Goal: Information Seeking & Learning: Learn about a topic

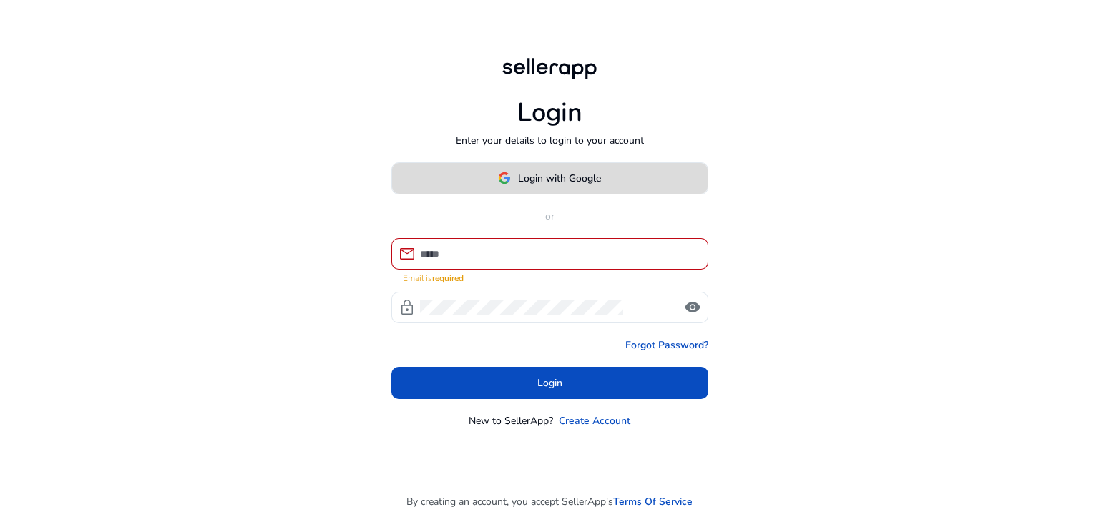
click at [526, 191] on button "Login with Google" at bounding box center [549, 178] width 317 height 32
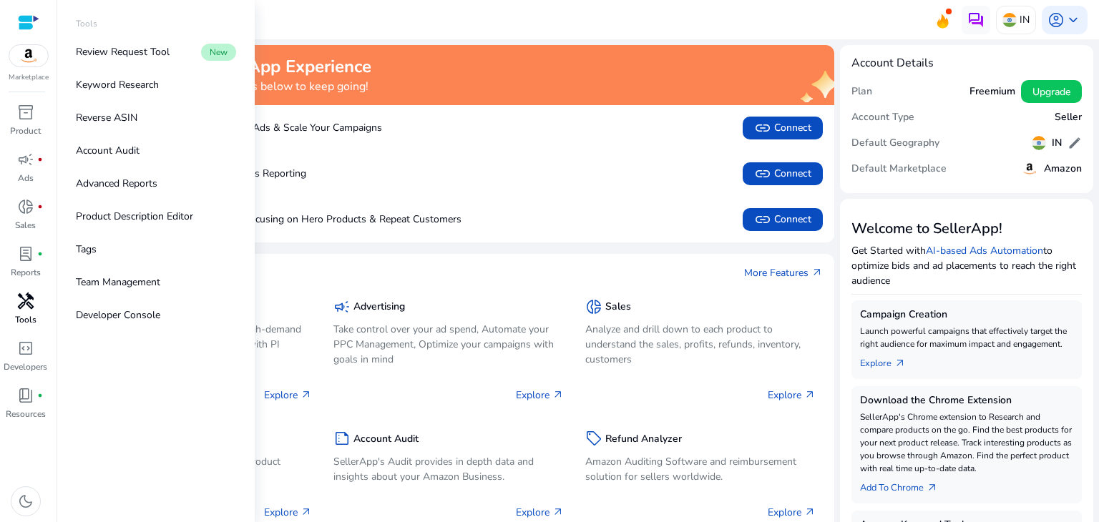
click at [34, 306] on span "handyman" at bounding box center [25, 301] width 17 height 17
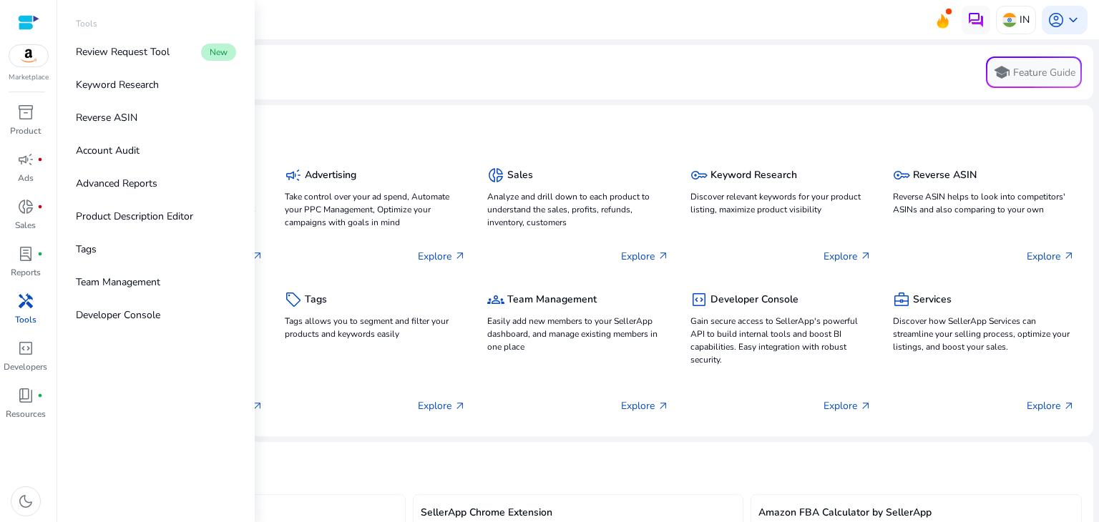
click at [26, 302] on span "handyman" at bounding box center [25, 301] width 17 height 17
click at [130, 85] on p "Keyword Research" at bounding box center [117, 84] width 83 height 15
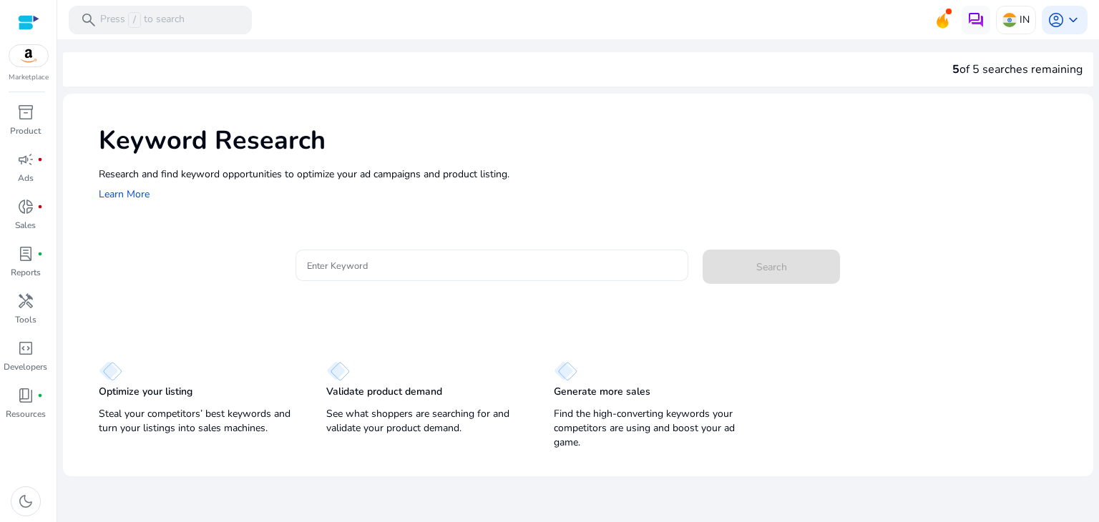
drag, startPoint x: 426, startPoint y: 275, endPoint x: 416, endPoint y: 261, distance: 16.9
click at [416, 261] on div at bounding box center [492, 265] width 371 height 31
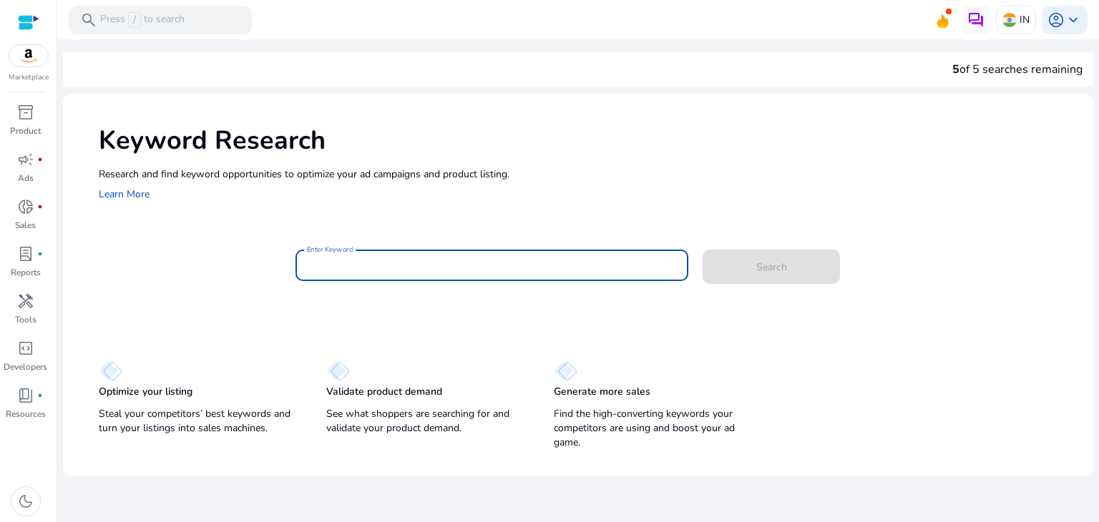
click at [416, 261] on input "Enter Keyword" at bounding box center [492, 266] width 371 height 16
type input "***"
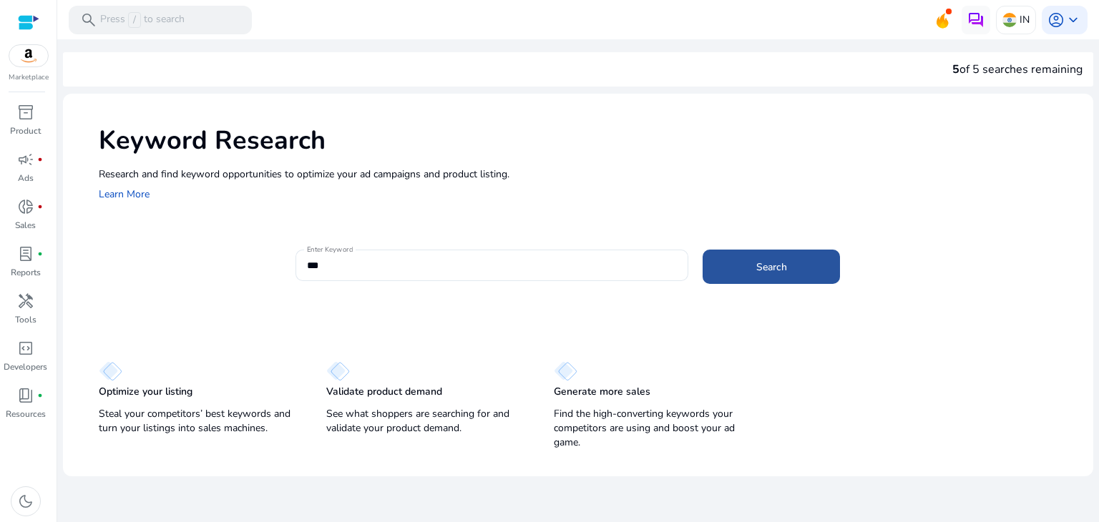
click at [815, 270] on span at bounding box center [770, 267] width 137 height 34
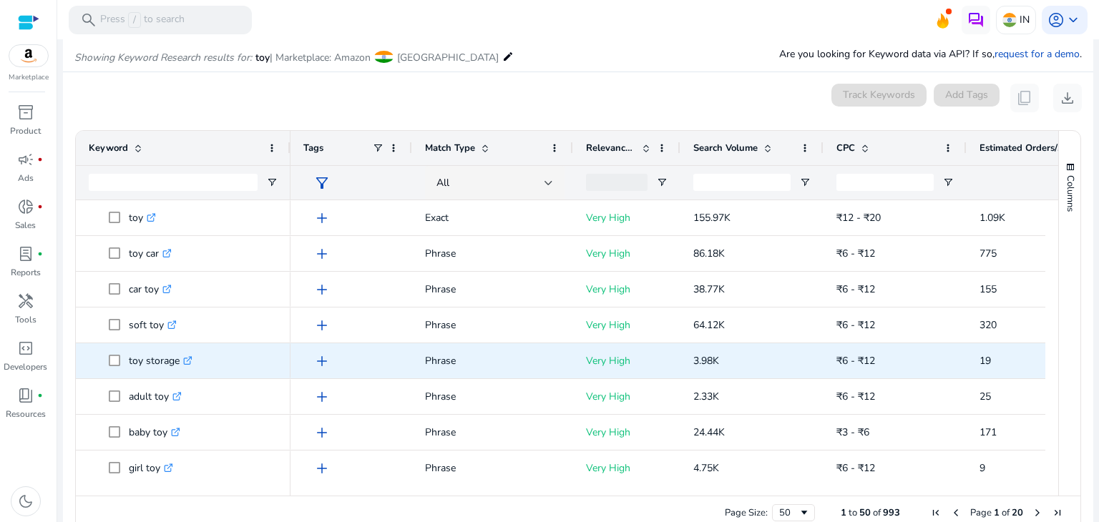
scroll to position [170, 0]
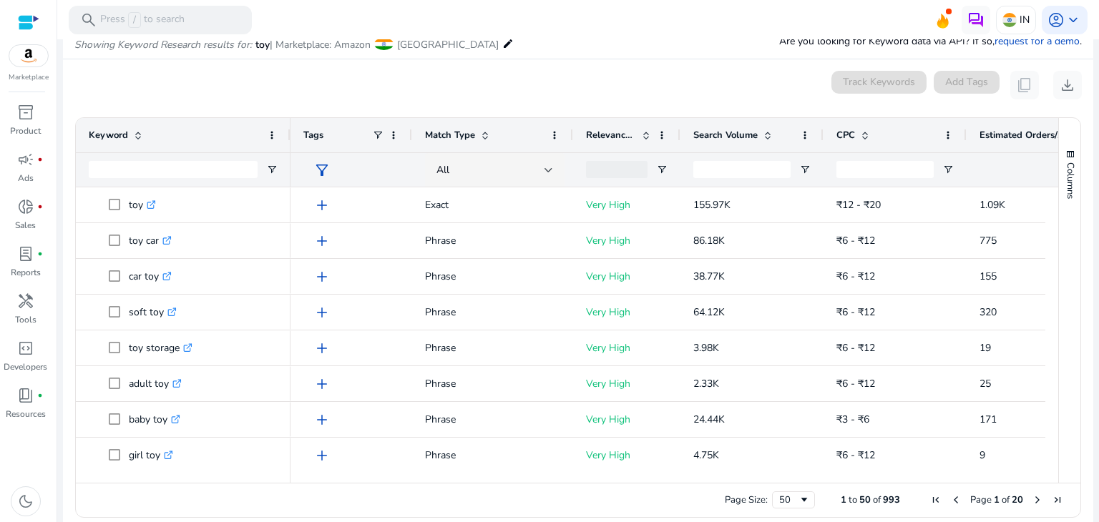
click at [732, 137] on span "Search Volume" at bounding box center [725, 135] width 64 height 13
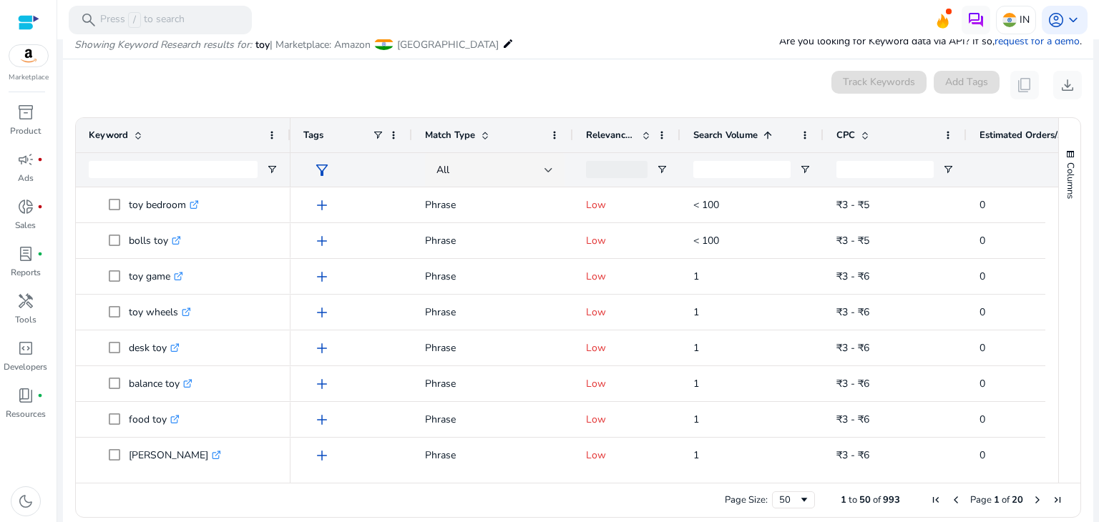
click at [719, 134] on span "Search Volume" at bounding box center [725, 135] width 64 height 13
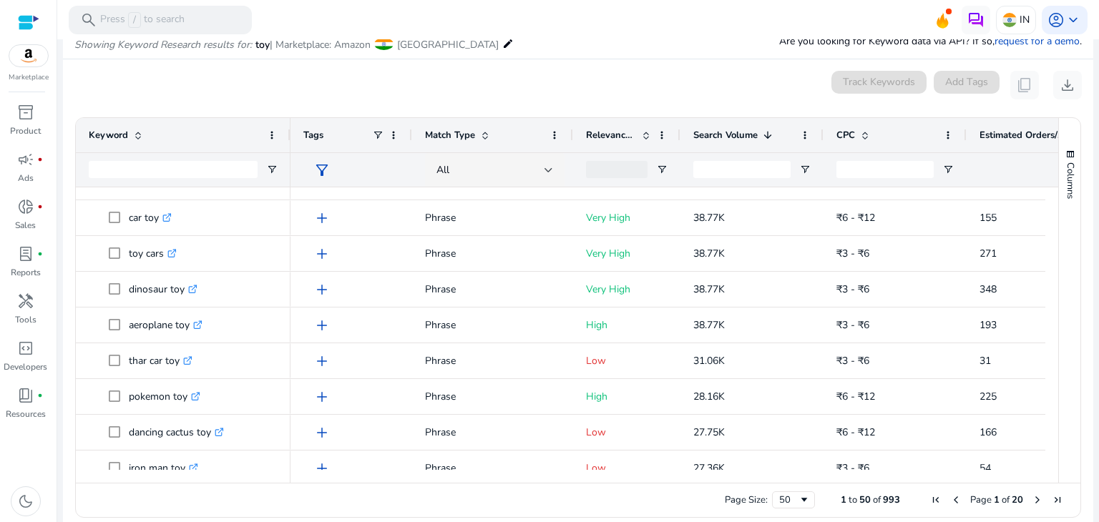
scroll to position [245, 0]
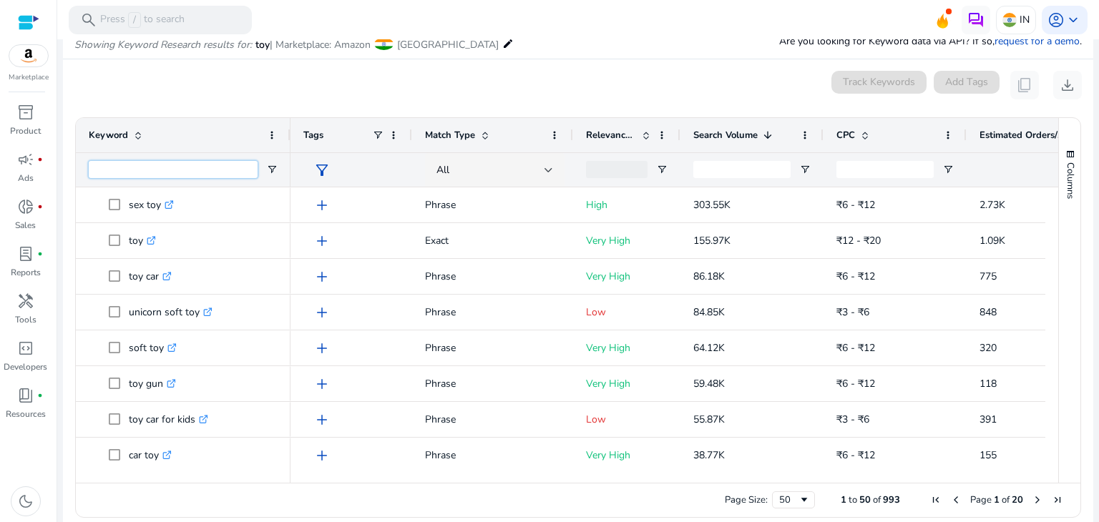
click at [175, 170] on input "Keyword Filter Input" at bounding box center [173, 169] width 169 height 17
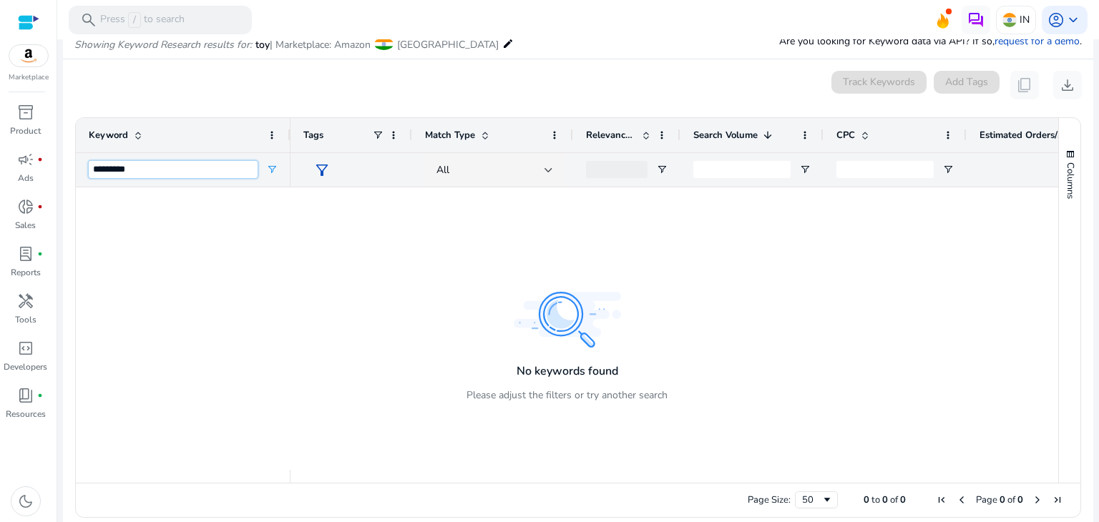
type input "*********"
click at [502, 44] on mat-icon "edit" at bounding box center [507, 43] width 11 height 17
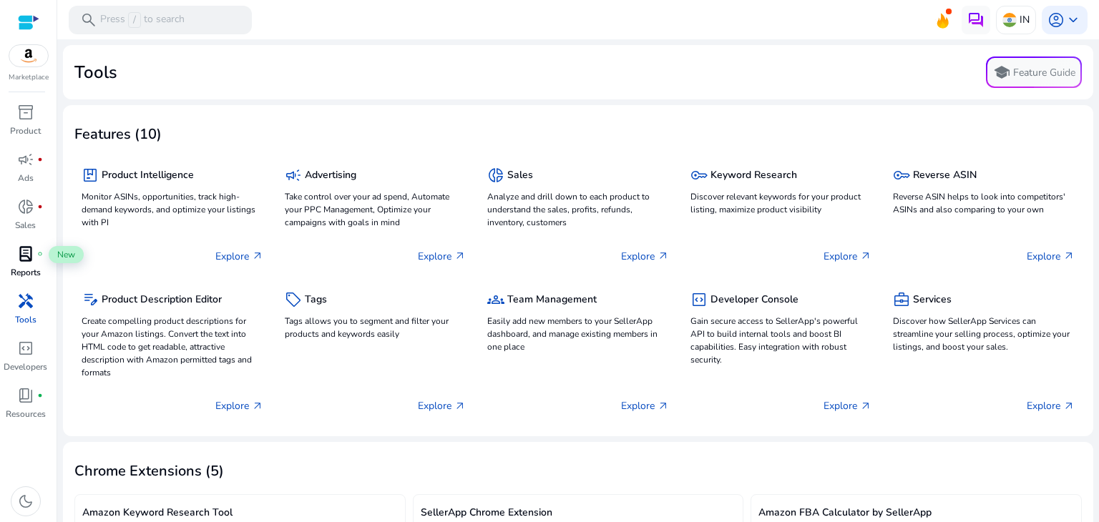
click at [29, 256] on span "lab_profile" at bounding box center [25, 253] width 17 height 17
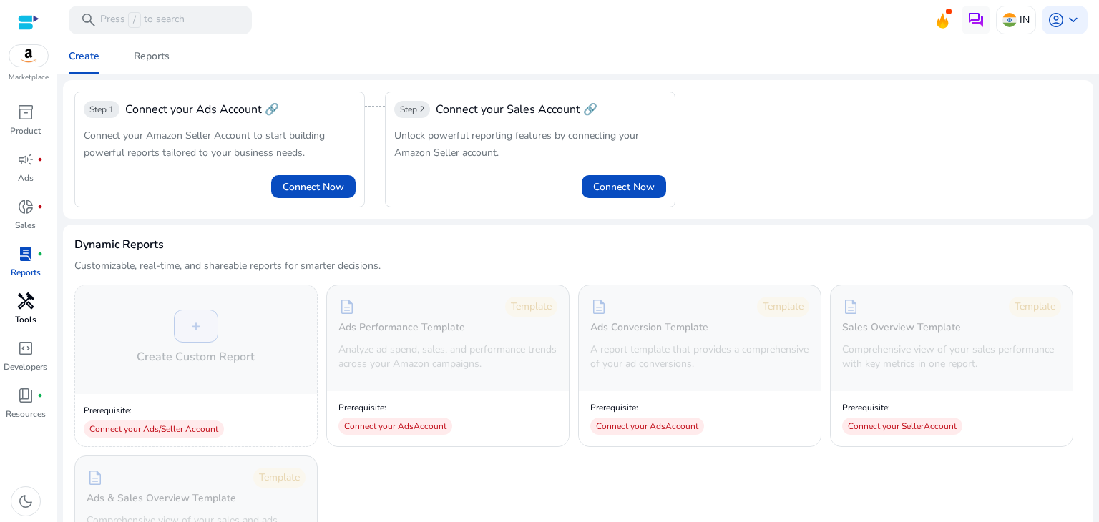
click at [27, 293] on span "handyman" at bounding box center [25, 301] width 17 height 17
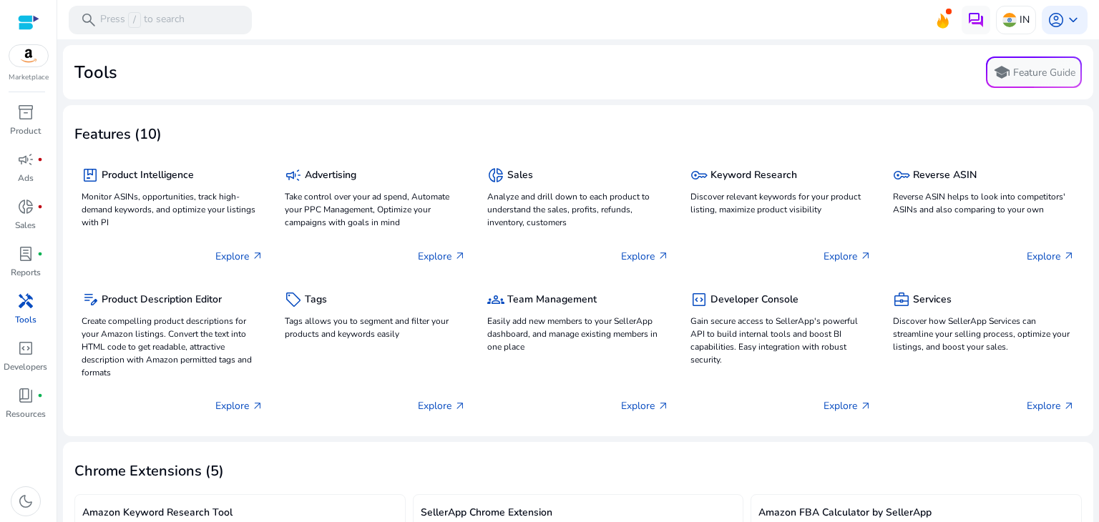
click at [26, 310] on span "handyman" at bounding box center [25, 301] width 17 height 17
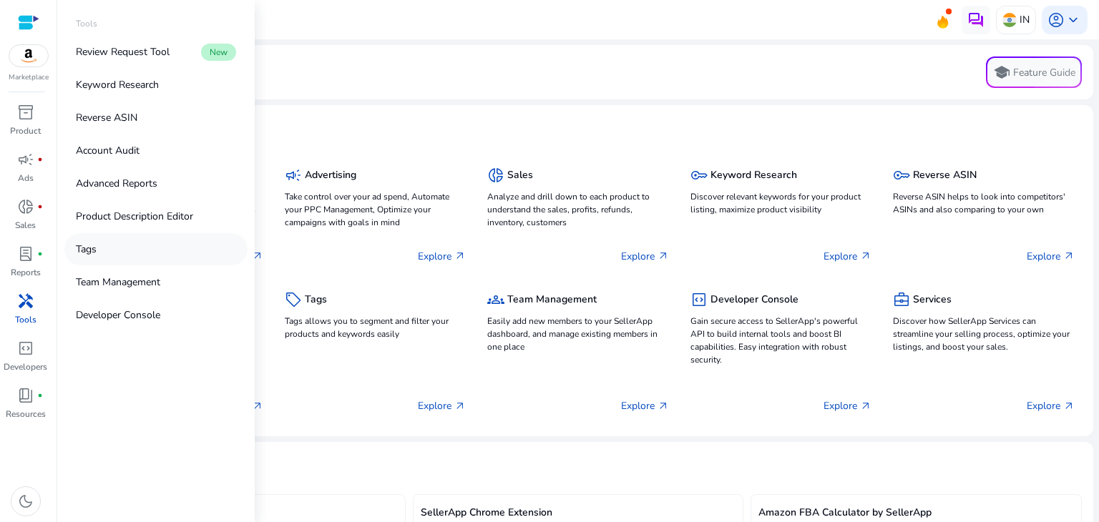
click at [121, 247] on link "Tags" at bounding box center [155, 249] width 183 height 32
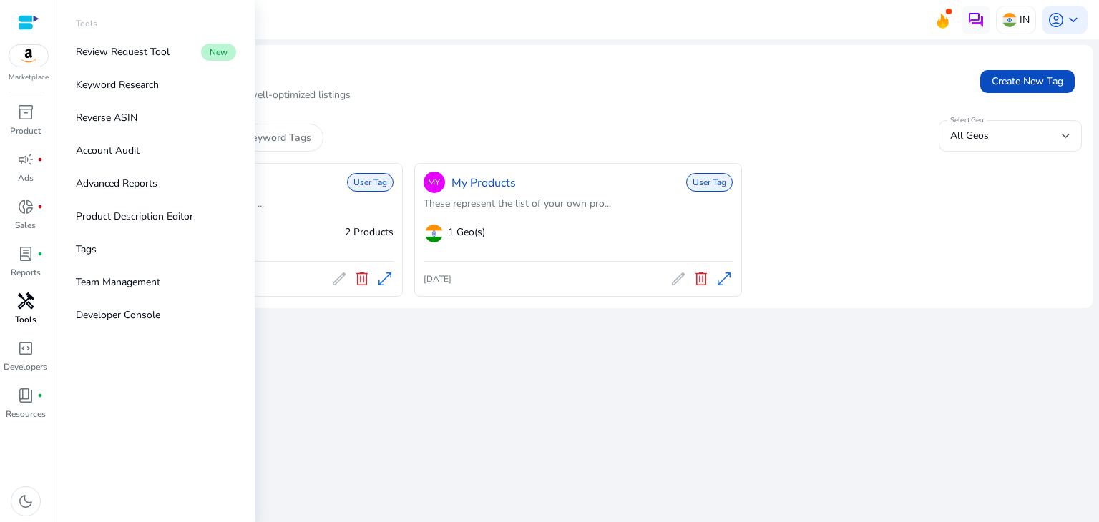
click at [33, 308] on span "handyman" at bounding box center [25, 301] width 17 height 17
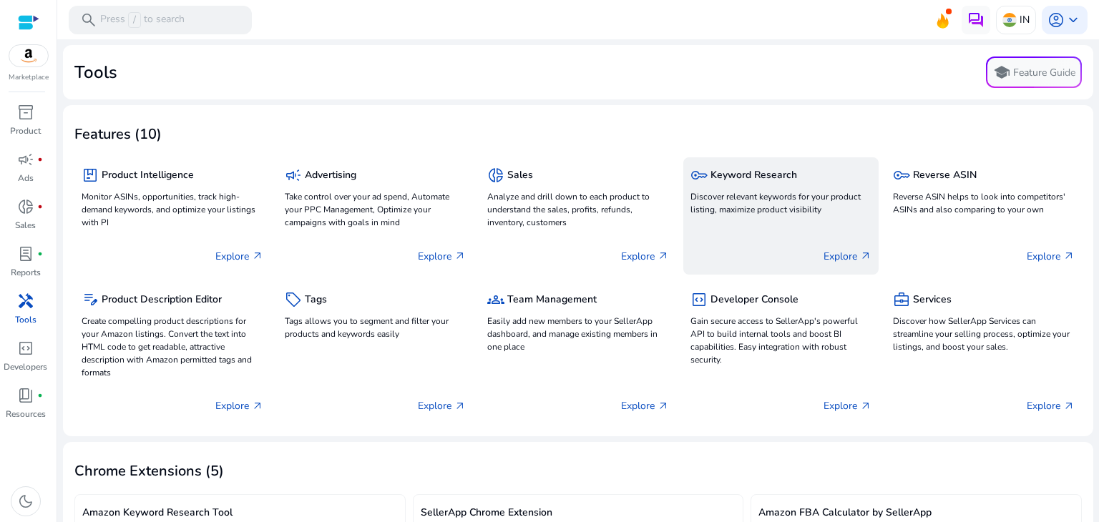
click at [721, 172] on h5 "Keyword Research" at bounding box center [753, 176] width 87 height 12
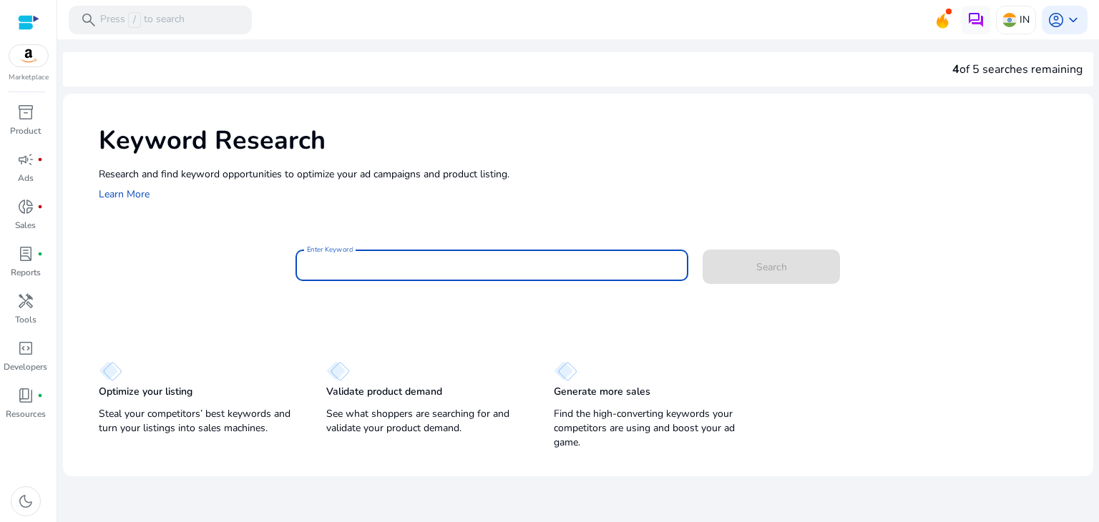
click at [386, 258] on input "Enter Keyword" at bounding box center [492, 266] width 371 height 16
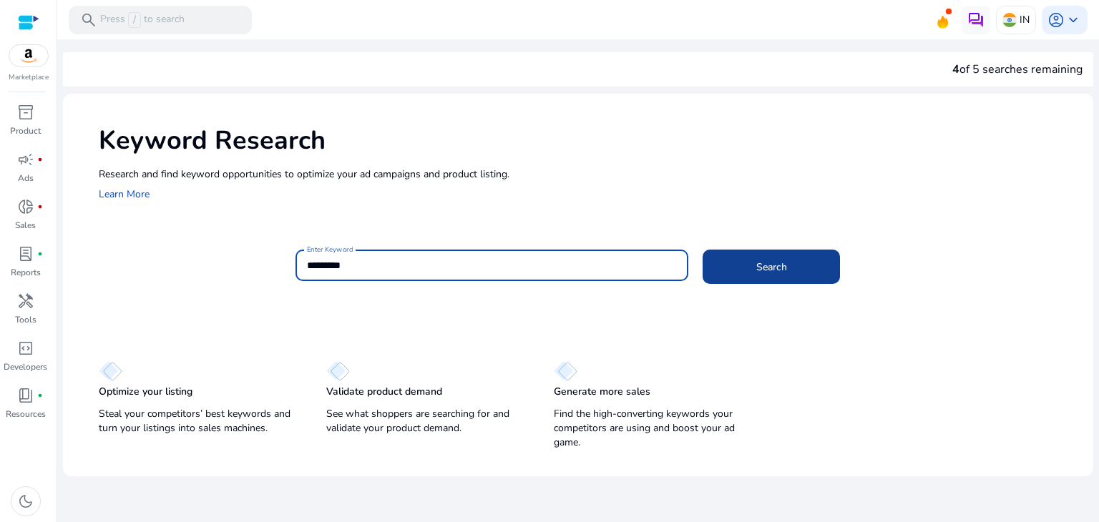
type input "*********"
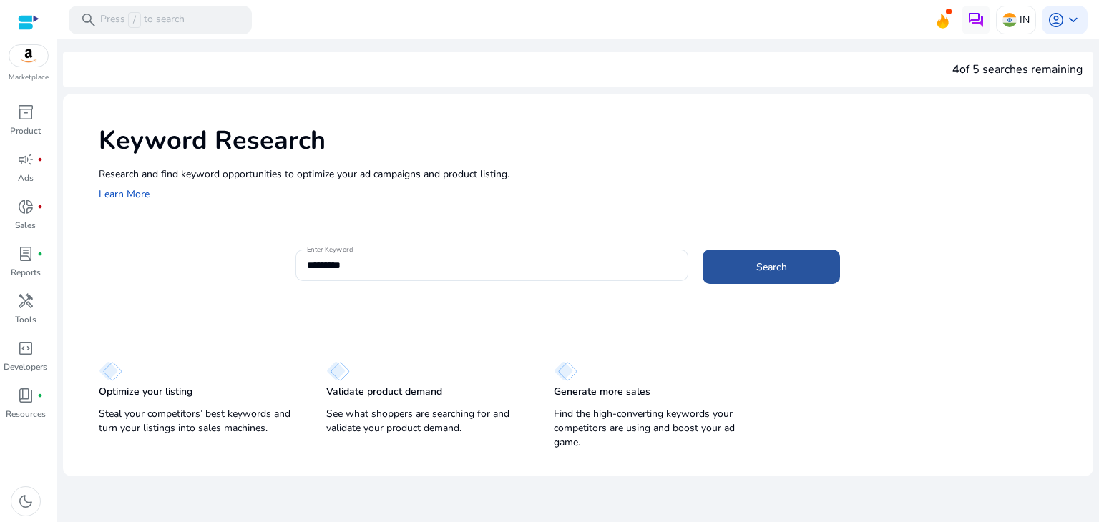
click at [804, 268] on span at bounding box center [770, 267] width 137 height 34
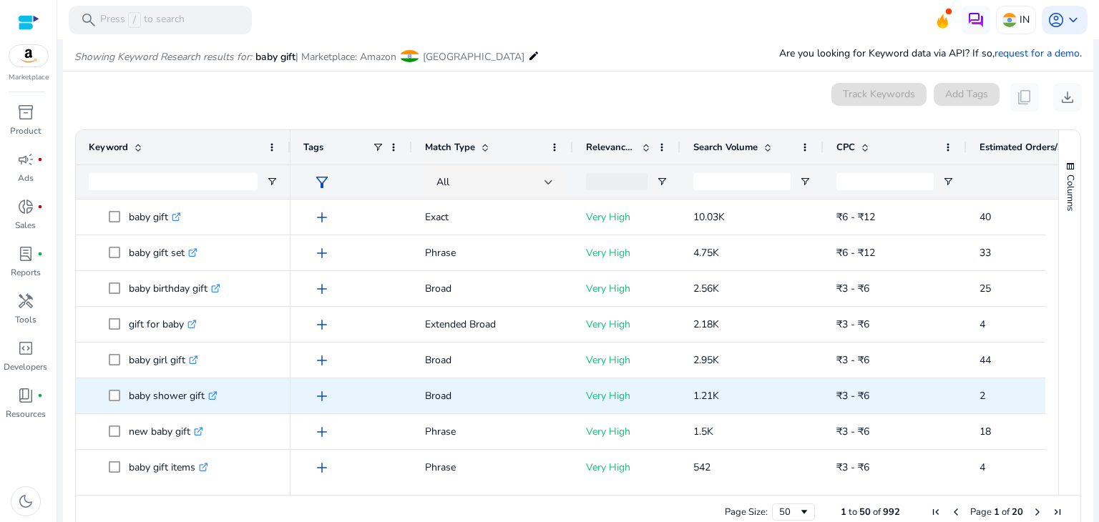
scroll to position [170, 0]
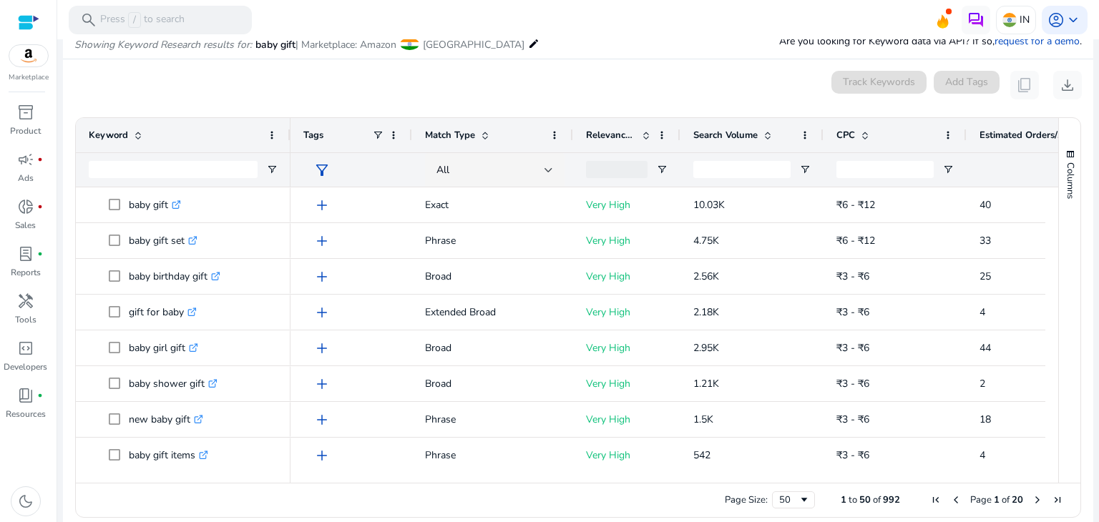
click at [730, 134] on span "Search Volume" at bounding box center [725, 135] width 64 height 13
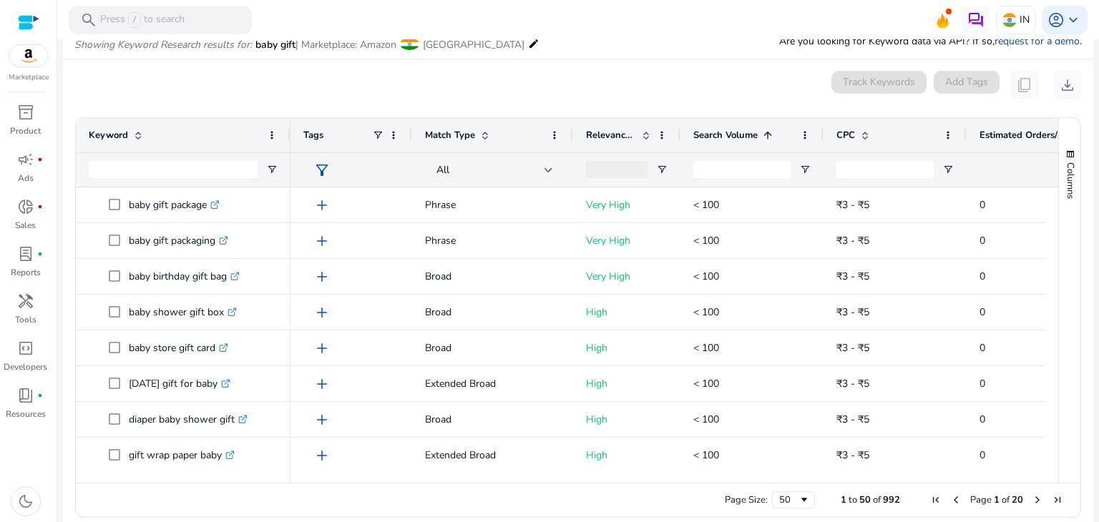
click at [730, 134] on span "Search Volume" at bounding box center [725, 135] width 64 height 13
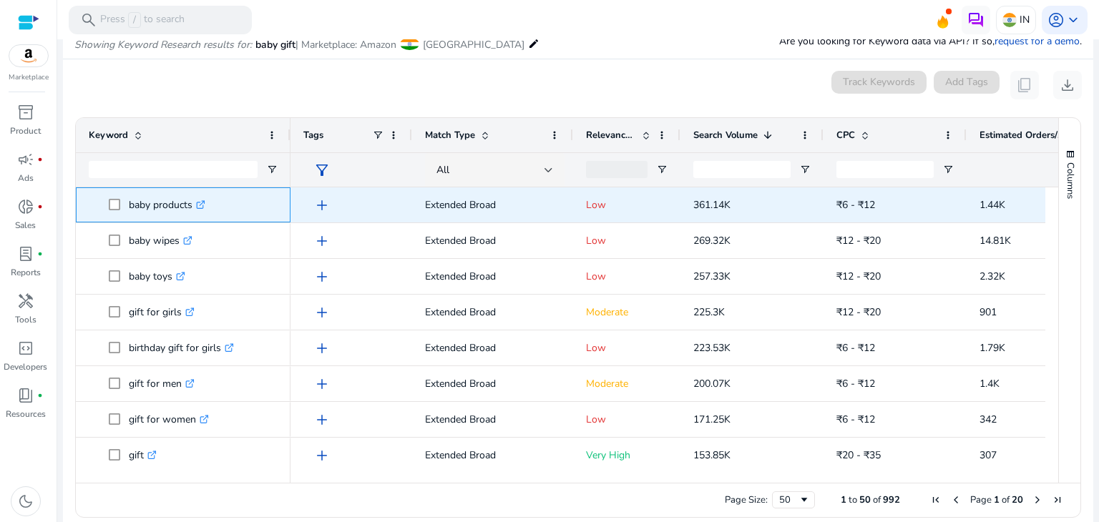
drag, startPoint x: 129, startPoint y: 204, endPoint x: 192, endPoint y: 208, distance: 62.4
click at [192, 208] on p "baby products .st0{fill:#2c8af8}" at bounding box center [167, 204] width 77 height 29
copy p "baby products"
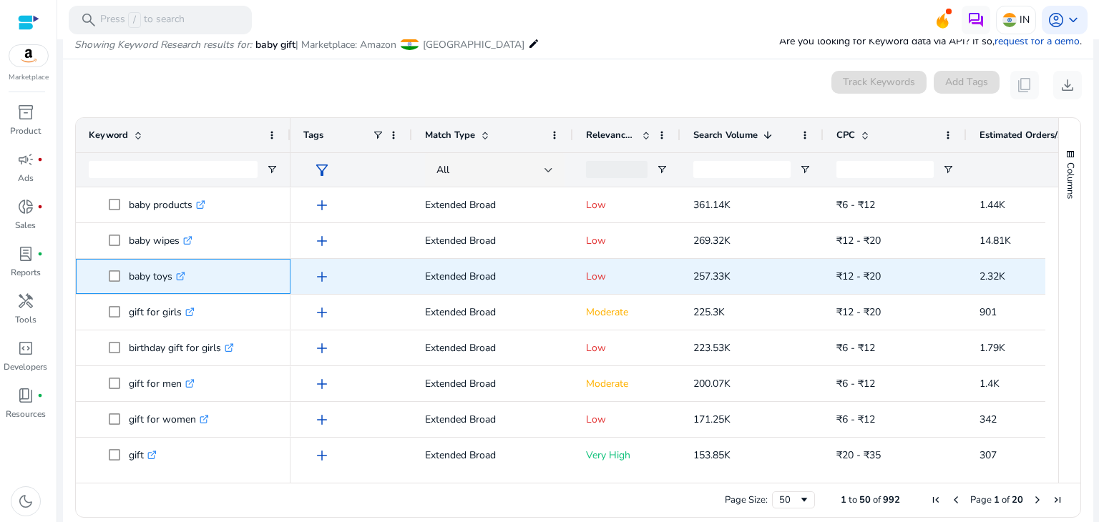
drag, startPoint x: 129, startPoint y: 276, endPoint x: 171, endPoint y: 285, distance: 42.5
click at [171, 285] on p "baby toys .st0{fill:#2c8af8}" at bounding box center [157, 276] width 57 height 29
copy p "baby toys"
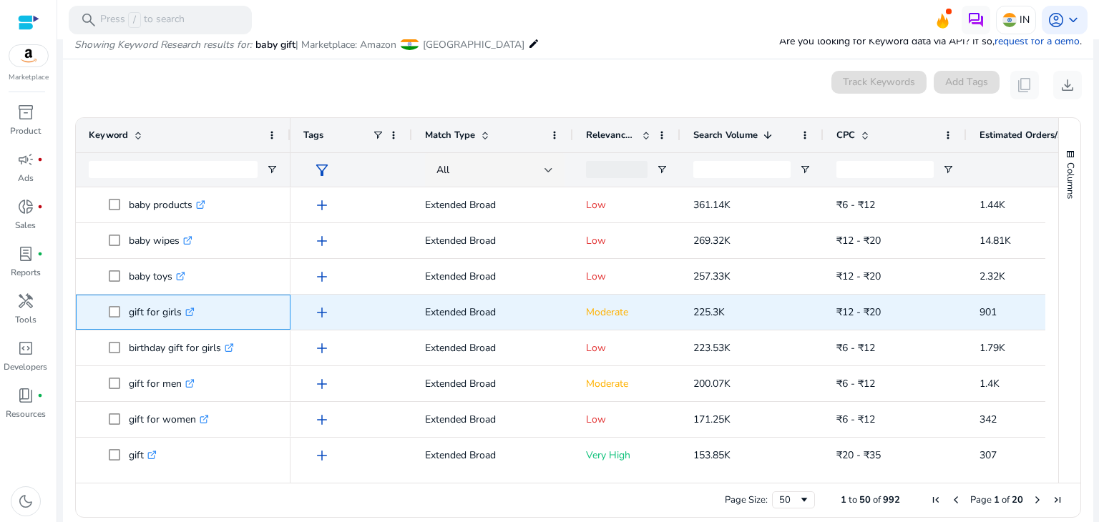
drag, startPoint x: 132, startPoint y: 314, endPoint x: 160, endPoint y: 317, distance: 28.0
click at [160, 317] on p "gift for girls .st0{fill:#2c8af8}" at bounding box center [162, 312] width 66 height 29
drag, startPoint x: 129, startPoint y: 313, endPoint x: 180, endPoint y: 316, distance: 50.9
click at [180, 316] on p "gift for girls .st0{fill:#2c8af8}" at bounding box center [162, 312] width 66 height 29
copy p "gift for girls"
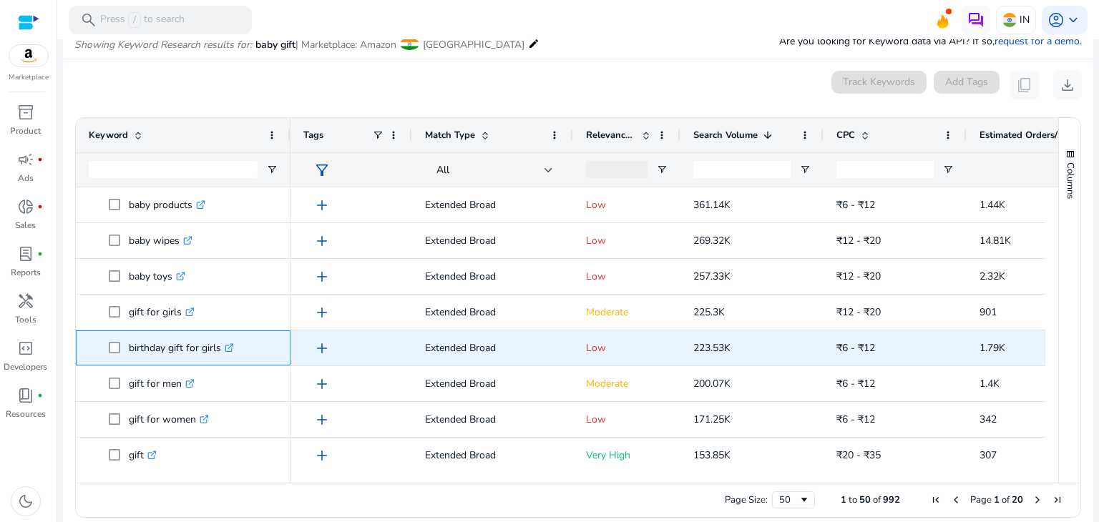
drag, startPoint x: 129, startPoint y: 347, endPoint x: 220, endPoint y: 349, distance: 90.9
click at [220, 349] on p "birthday gift for girls .st0{fill:#2c8af8}" at bounding box center [181, 347] width 105 height 29
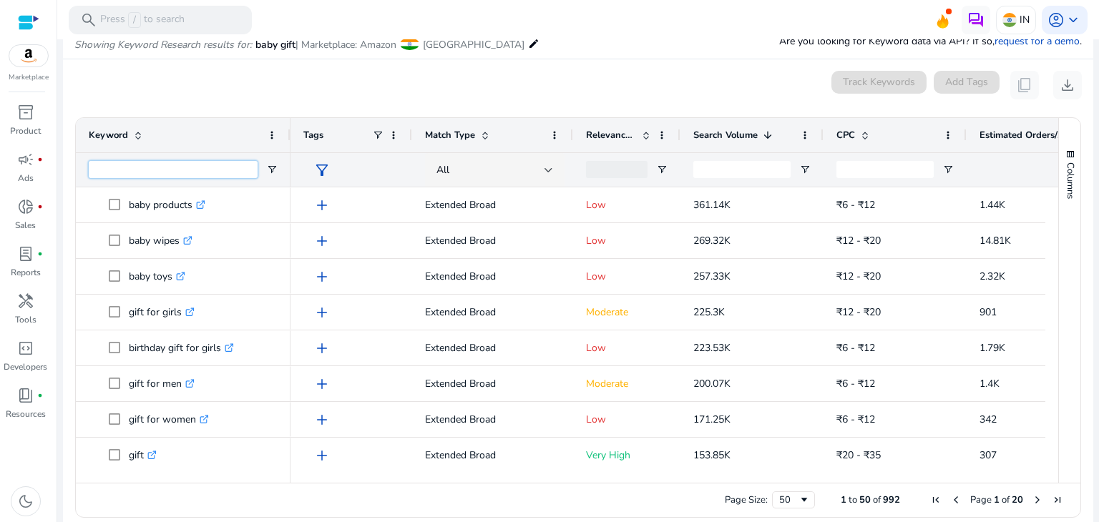
click at [160, 170] on input "Keyword Filter Input" at bounding box center [173, 169] width 169 height 17
type input "***"
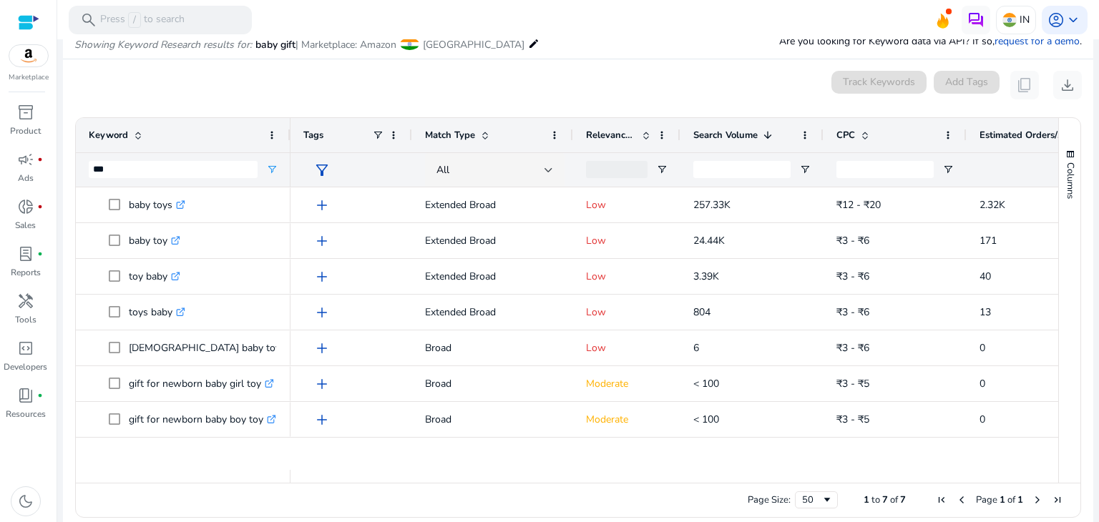
click at [718, 139] on span "Search Volume" at bounding box center [725, 135] width 64 height 13
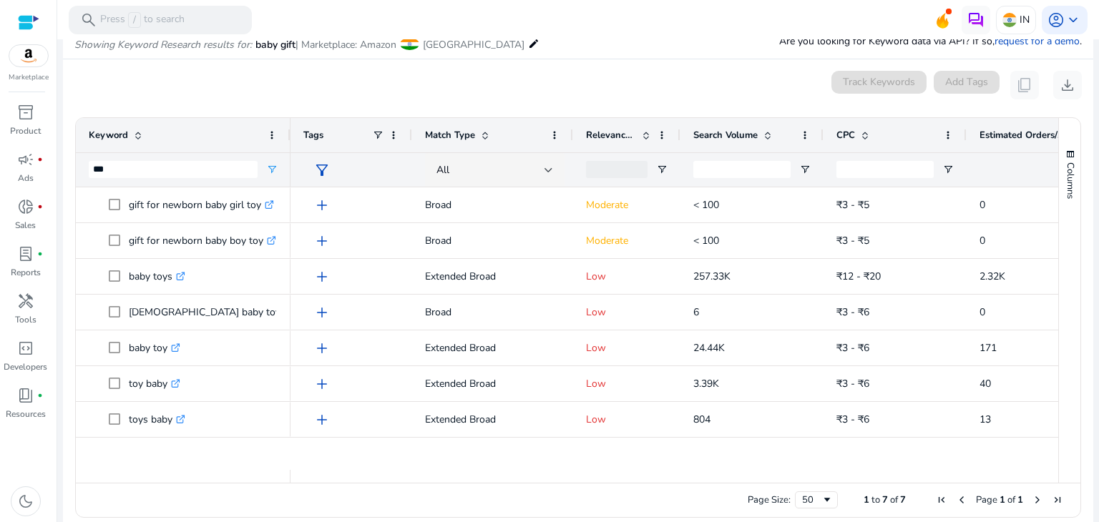
click at [724, 139] on span "Search Volume" at bounding box center [725, 135] width 64 height 13
click at [707, 137] on span "Search Volume" at bounding box center [725, 135] width 64 height 13
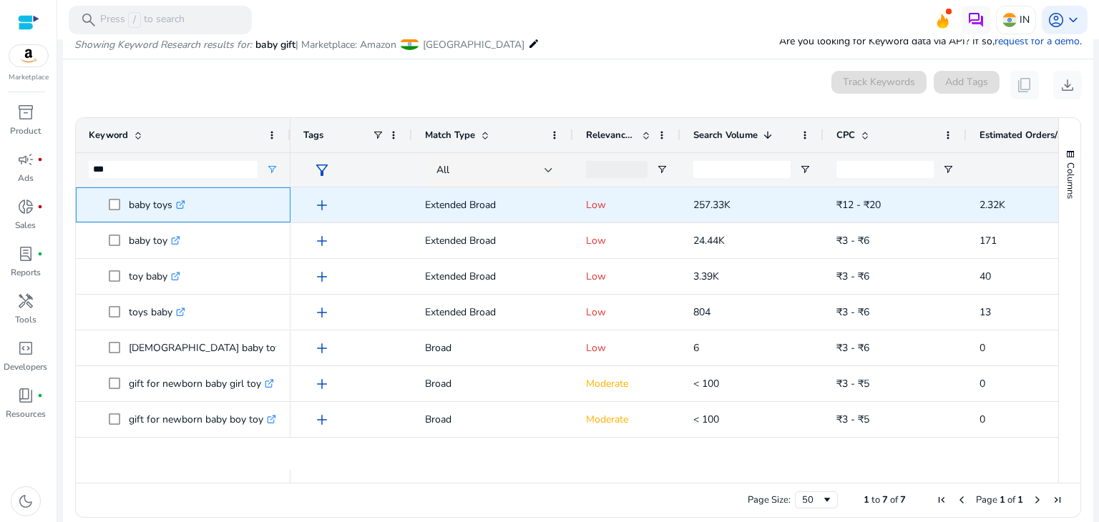
drag, startPoint x: 129, startPoint y: 205, endPoint x: 170, endPoint y: 207, distance: 41.6
click at [170, 207] on p "baby toys .st0{fill:#2c8af8}" at bounding box center [157, 204] width 57 height 29
copy p "baby toys"
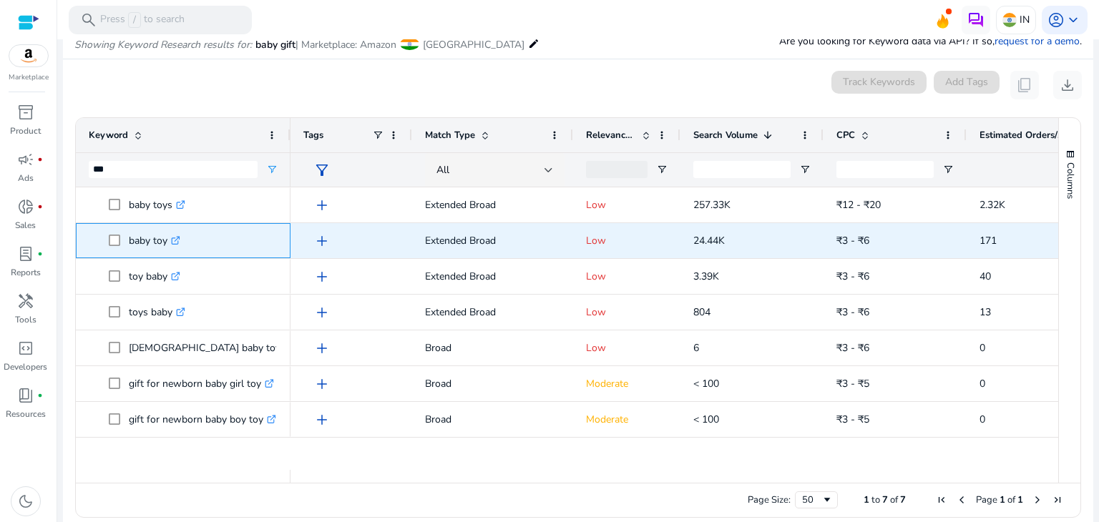
drag, startPoint x: 129, startPoint y: 239, endPoint x: 166, endPoint y: 247, distance: 38.0
click at [166, 247] on p "baby toy .st0{fill:#2c8af8}" at bounding box center [155, 240] width 52 height 29
copy p "baby toy"
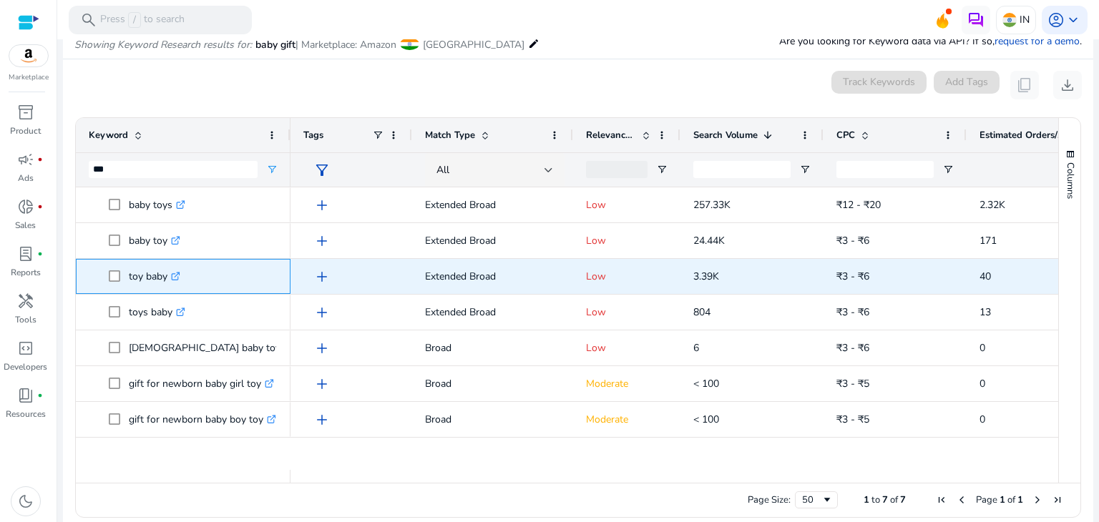
drag, startPoint x: 131, startPoint y: 278, endPoint x: 162, endPoint y: 280, distance: 30.8
click at [162, 280] on p "toy baby .st0{fill:#2c8af8}" at bounding box center [155, 276] width 52 height 29
drag, startPoint x: 127, startPoint y: 276, endPoint x: 169, endPoint y: 280, distance: 42.4
click at [169, 280] on span "toy baby .st0{fill:#2c8af8}" at bounding box center [193, 276] width 169 height 29
copy span "toy baby"
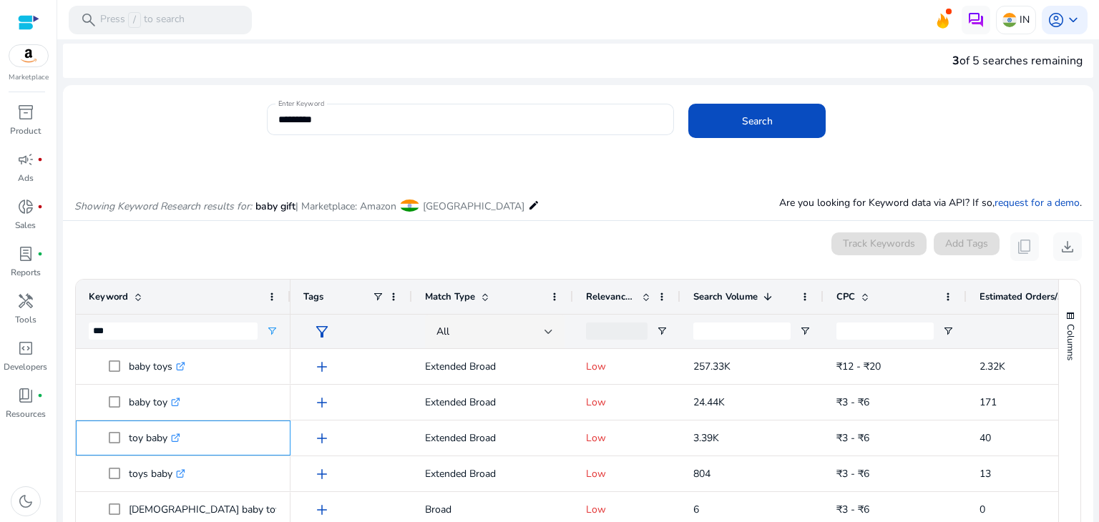
scroll to position [0, 0]
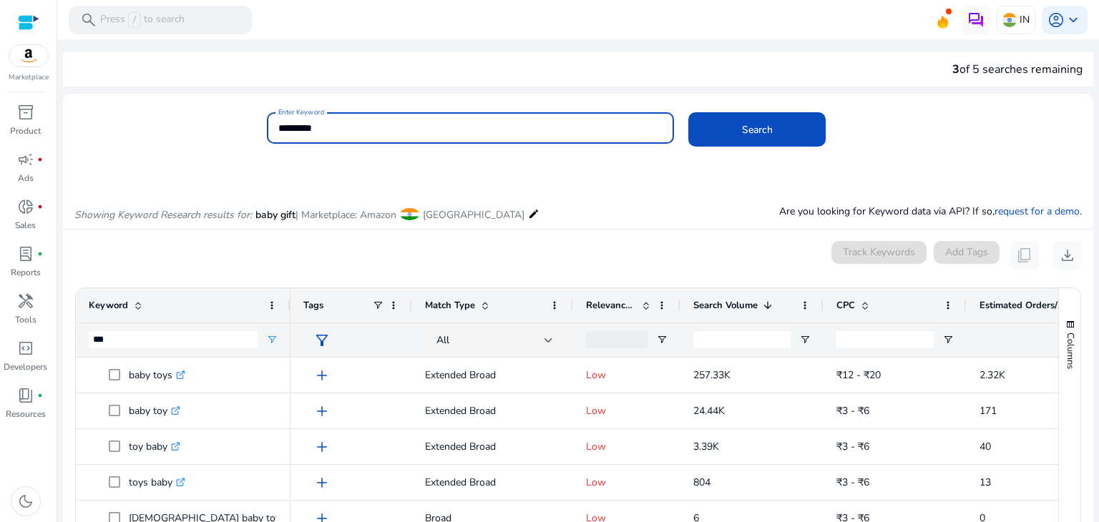
click at [338, 126] on input "*********" at bounding box center [470, 128] width 385 height 16
type input "*"
type input "********"
click at [688, 112] on button "Search" at bounding box center [756, 129] width 137 height 34
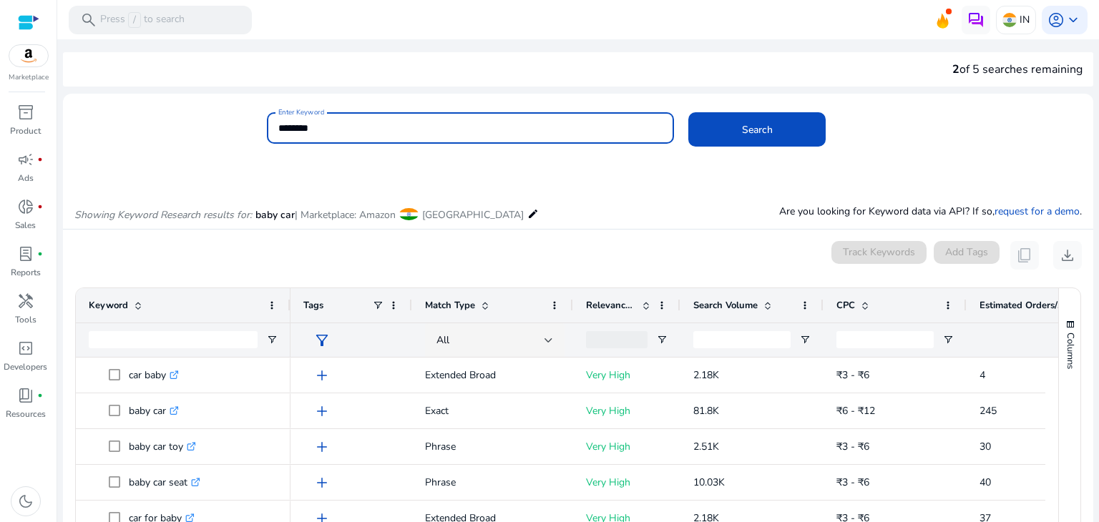
scroll to position [170, 0]
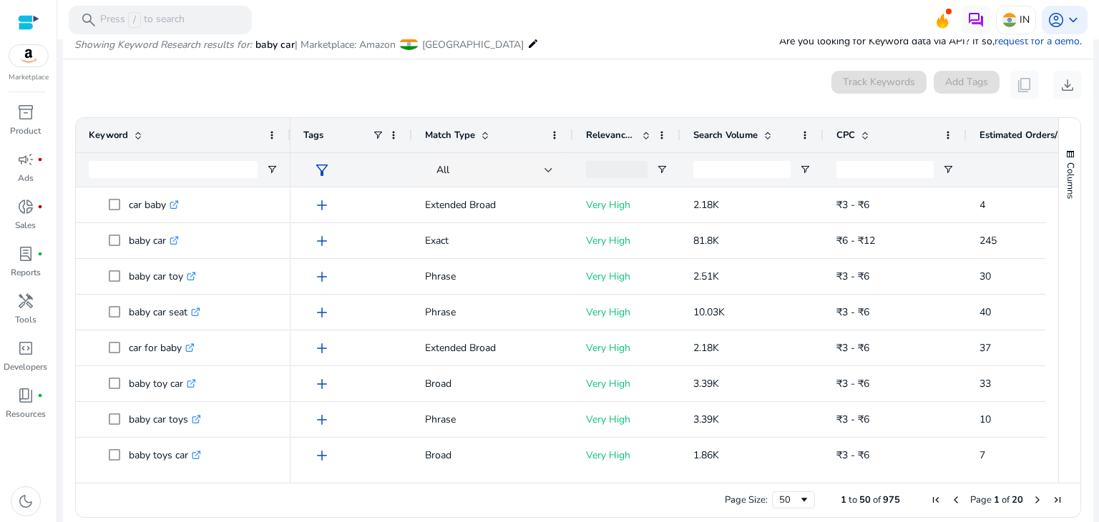
click at [733, 139] on span "Search Volume" at bounding box center [725, 135] width 64 height 13
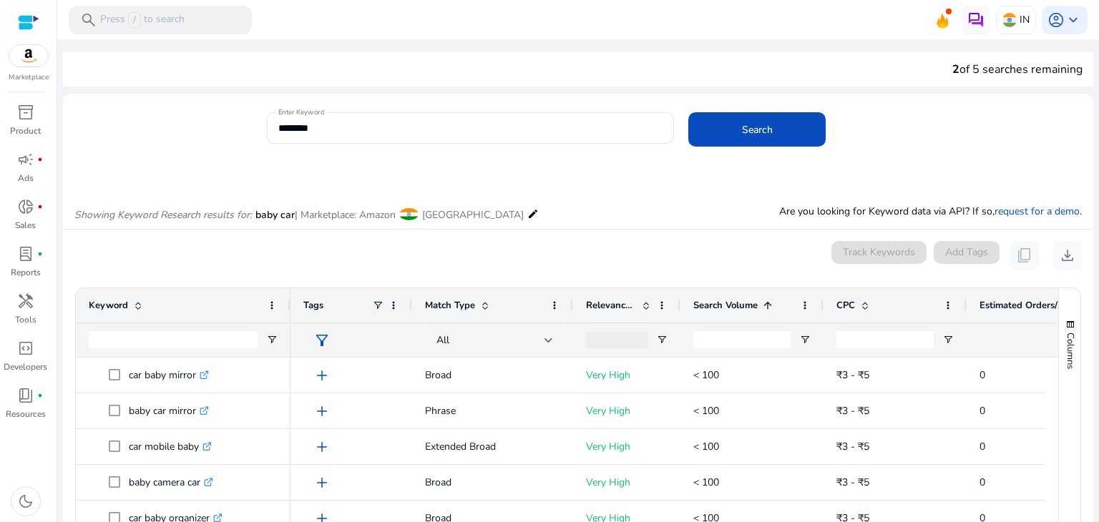
scroll to position [170, 0]
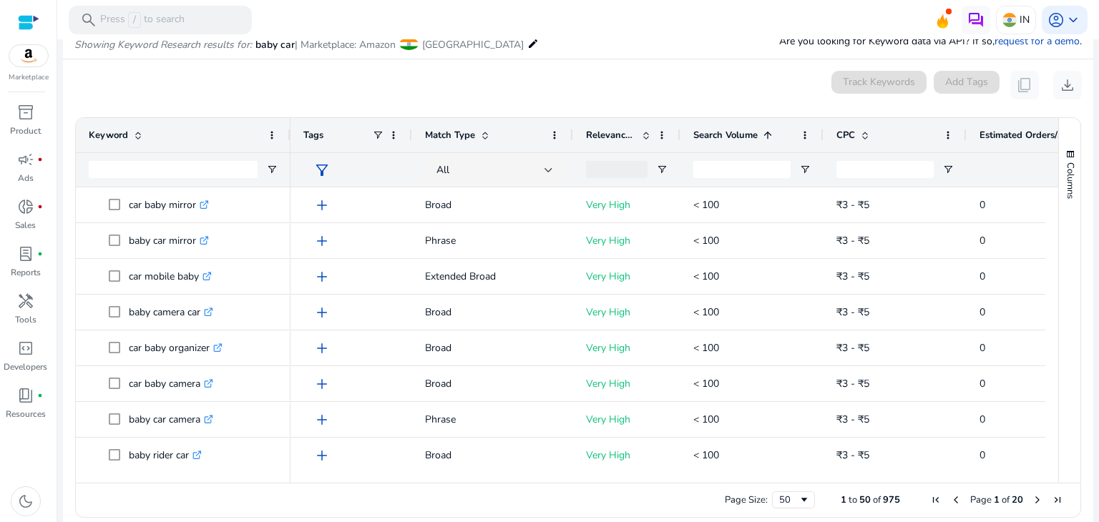
click at [724, 142] on div "Search Volume 1" at bounding box center [744, 135] width 102 height 27
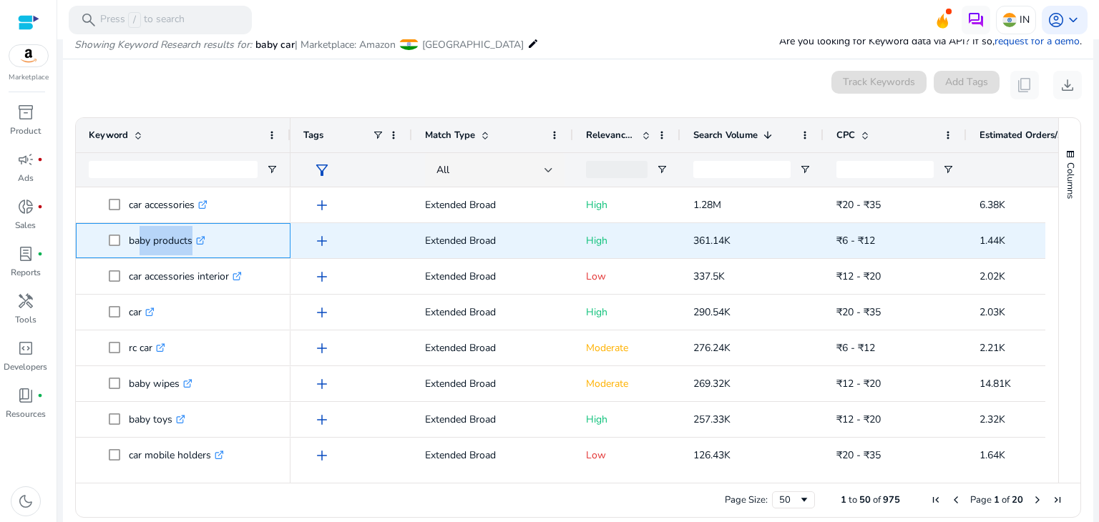
drag, startPoint x: 132, startPoint y: 241, endPoint x: 187, endPoint y: 244, distance: 55.2
click at [187, 244] on p "baby products .st0{fill:#2c8af8}" at bounding box center [167, 240] width 77 height 29
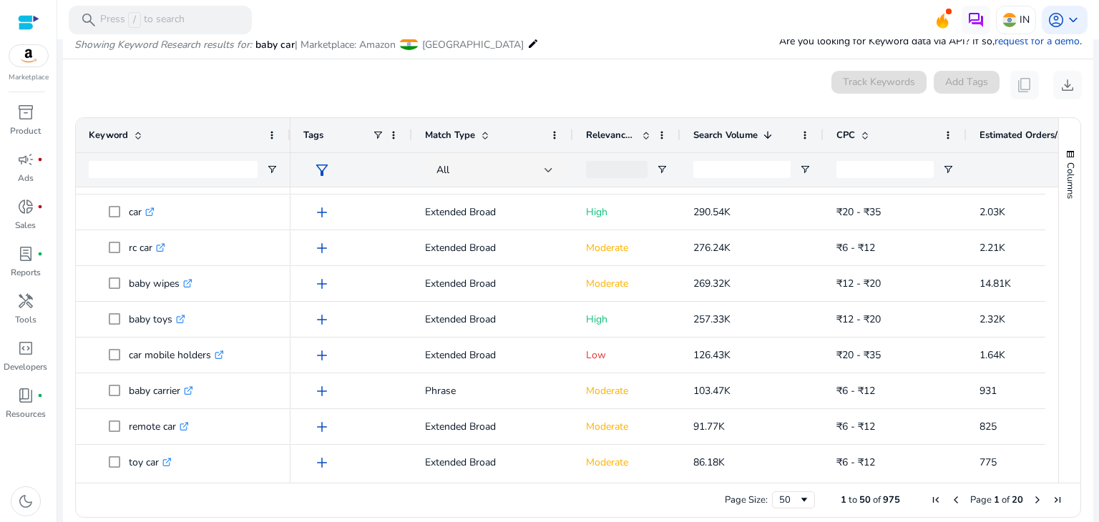
scroll to position [119, 0]
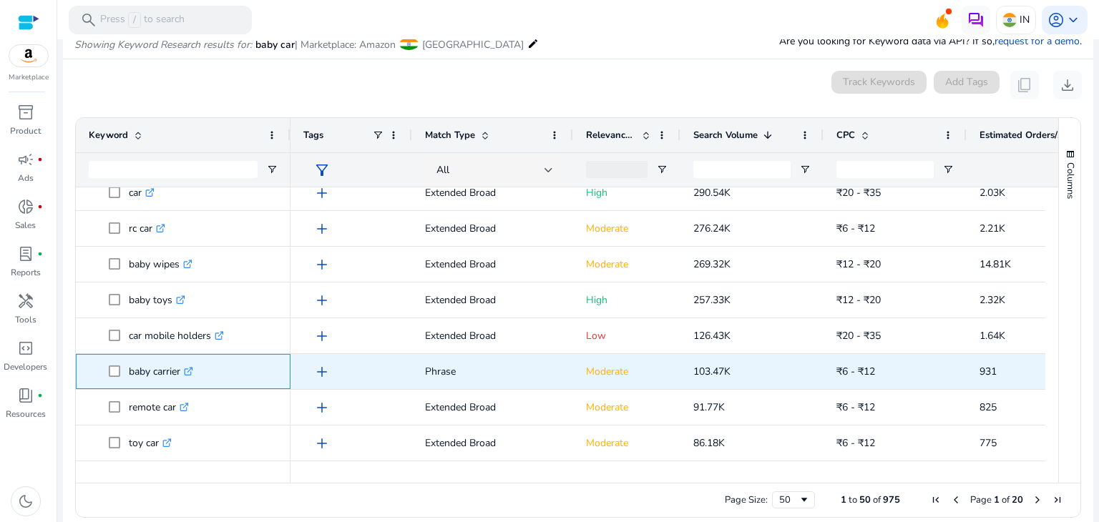
drag, startPoint x: 129, startPoint y: 373, endPoint x: 183, endPoint y: 375, distance: 54.4
click at [183, 375] on p "baby carrier .st0{fill:#2c8af8}" at bounding box center [161, 371] width 64 height 29
copy p "baby carrier"
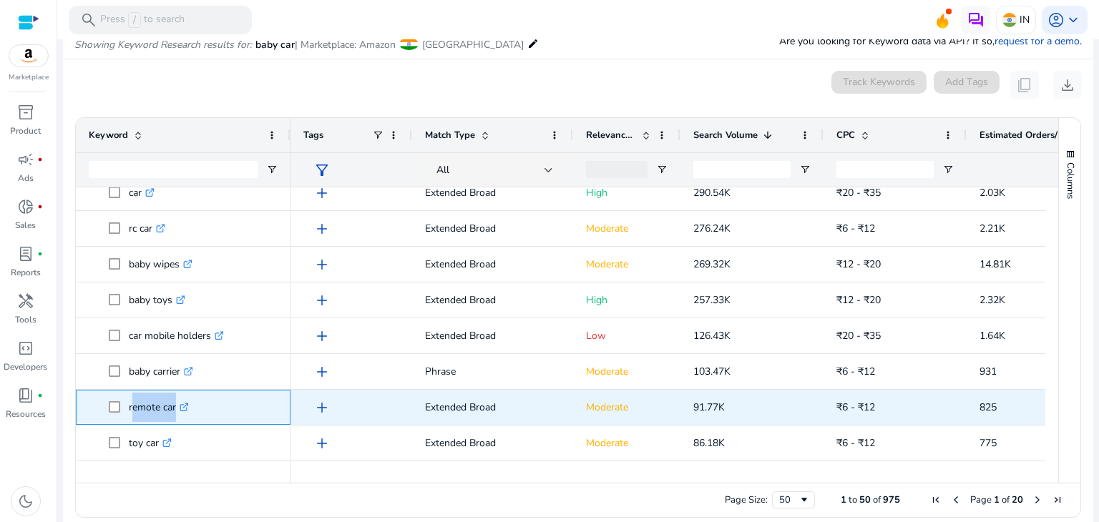
drag, startPoint x: 129, startPoint y: 406, endPoint x: 172, endPoint y: 408, distance: 43.7
click at [172, 408] on p "remote car .st0{fill:#2c8af8}" at bounding box center [159, 407] width 60 height 29
copy p "remote ca"
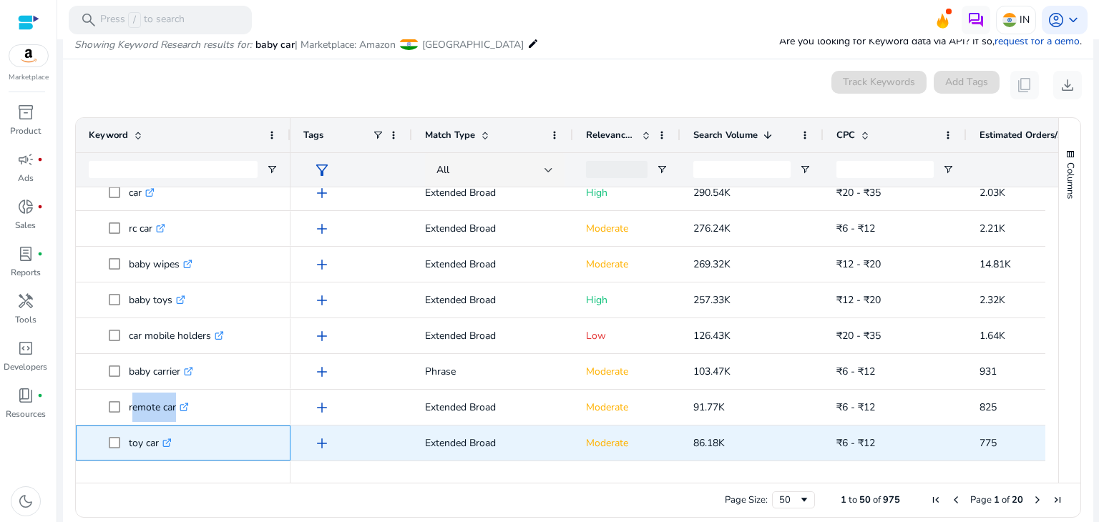
drag, startPoint x: 127, startPoint y: 443, endPoint x: 157, endPoint y: 443, distance: 30.1
click at [157, 443] on span "toy car .st0{fill:#2c8af8}" at bounding box center [193, 442] width 169 height 29
copy span "toy car"
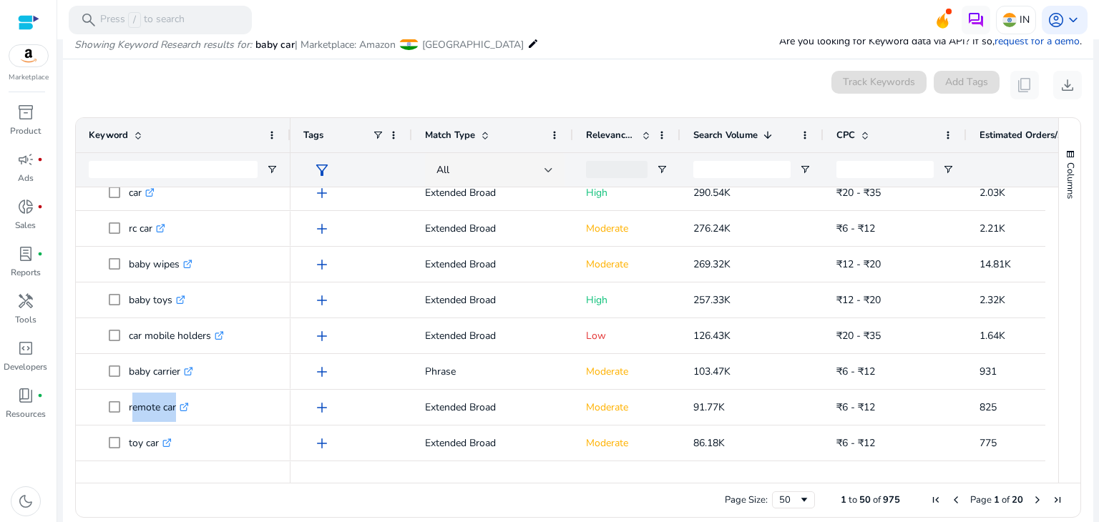
click at [1051, 495] on span "Last Page" at bounding box center [1056, 499] width 11 height 11
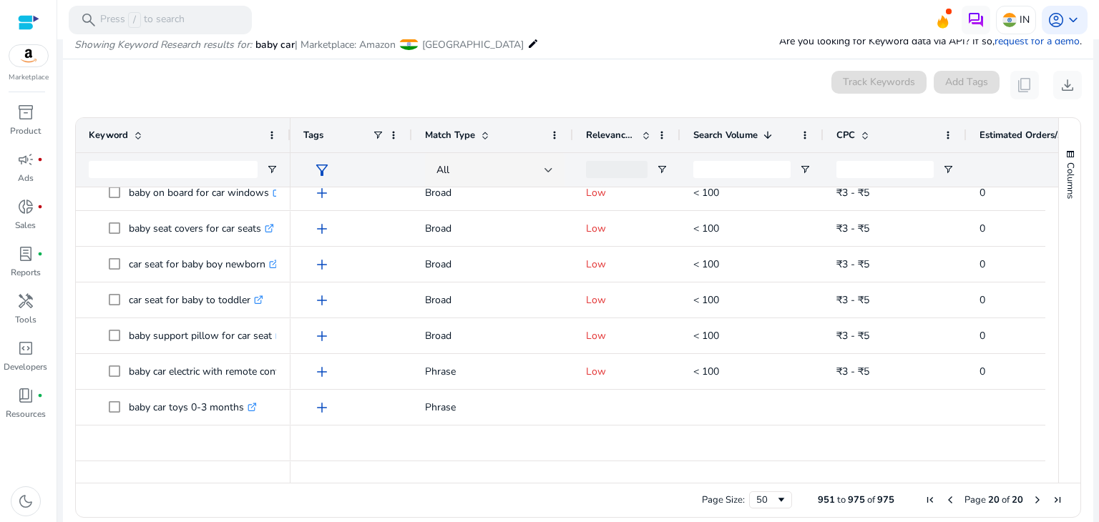
scroll to position [0, 0]
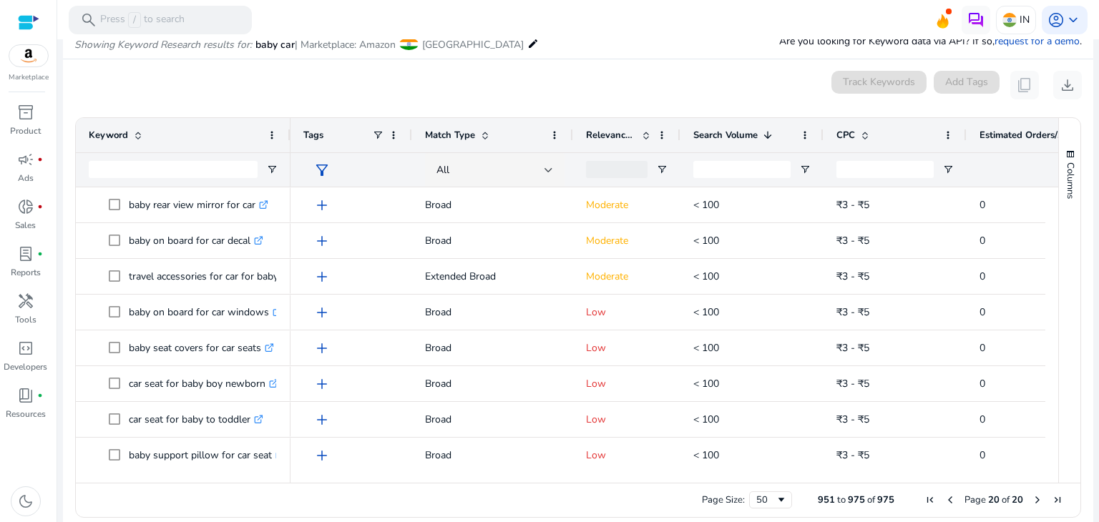
click at [944, 501] on span "Previous Page" at bounding box center [949, 499] width 11 height 11
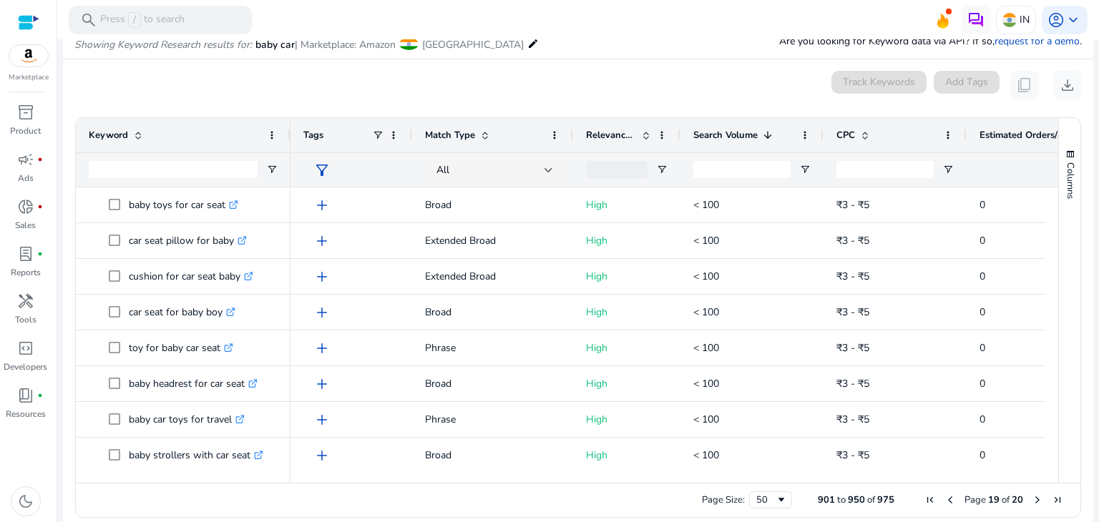
click at [924, 500] on span "First Page" at bounding box center [929, 499] width 11 height 11
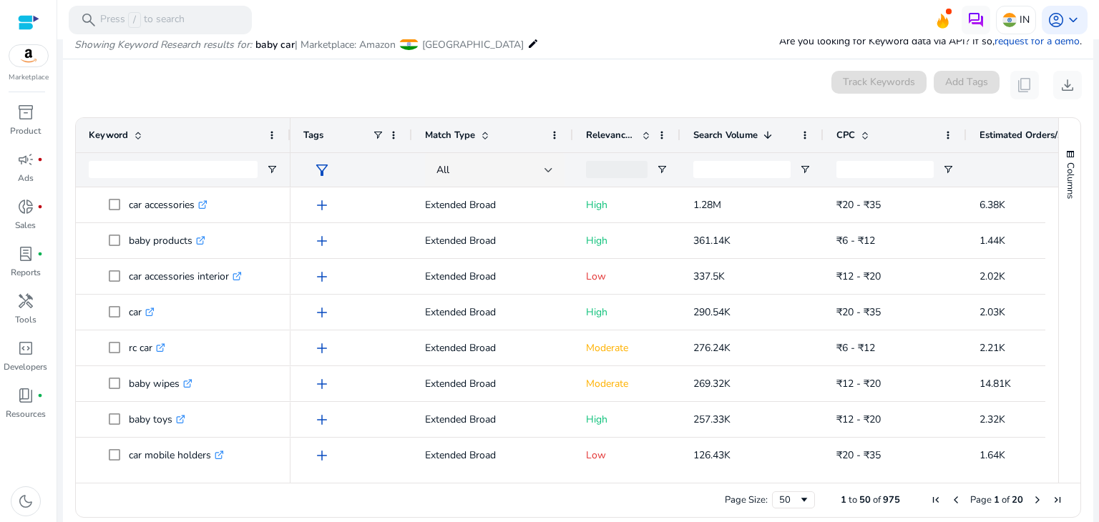
click at [1031, 495] on span "Next Page" at bounding box center [1036, 499] width 11 height 11
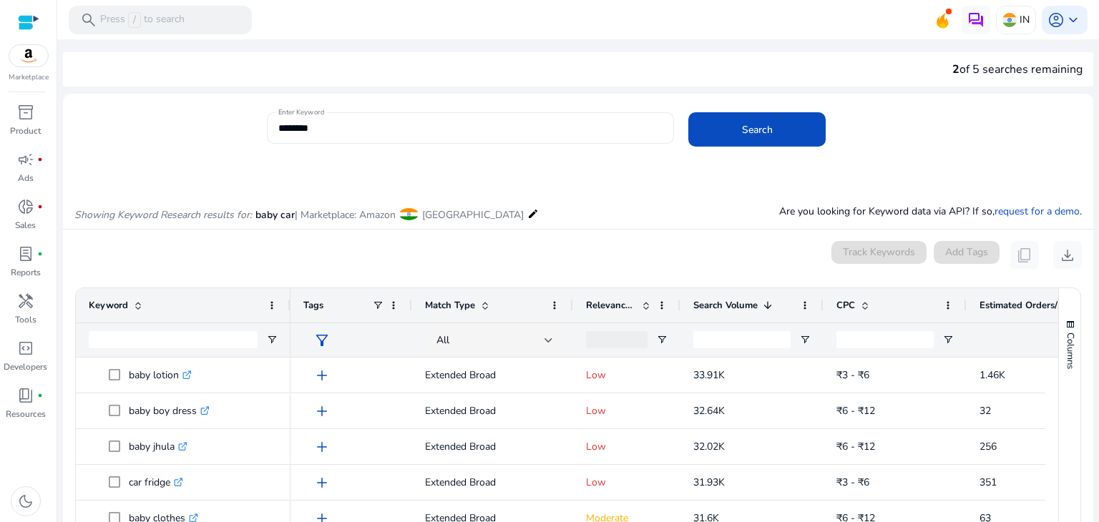
click at [412, 127] on input "********" at bounding box center [470, 128] width 385 height 16
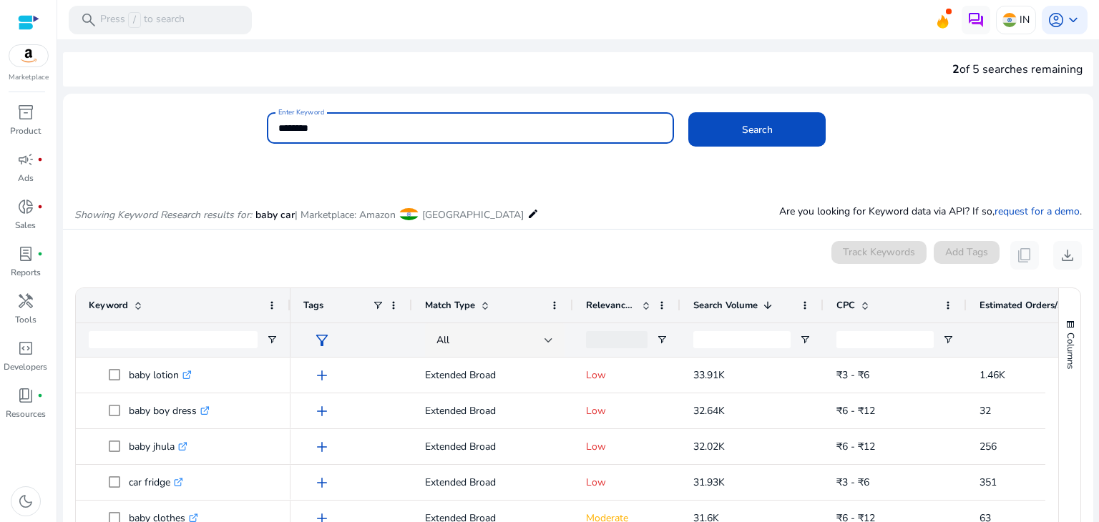
paste input "**********"
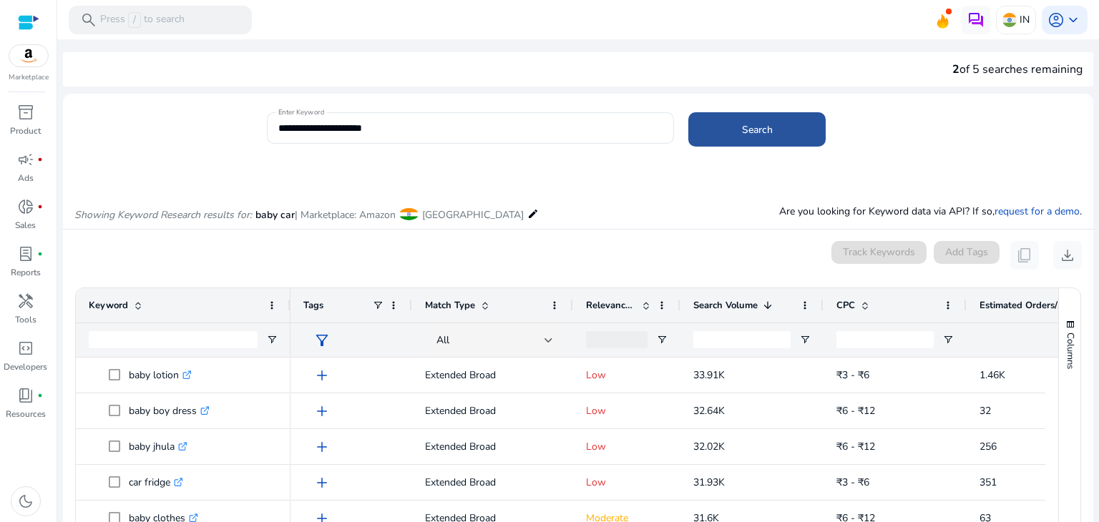
click at [742, 135] on span "Search" at bounding box center [757, 129] width 31 height 15
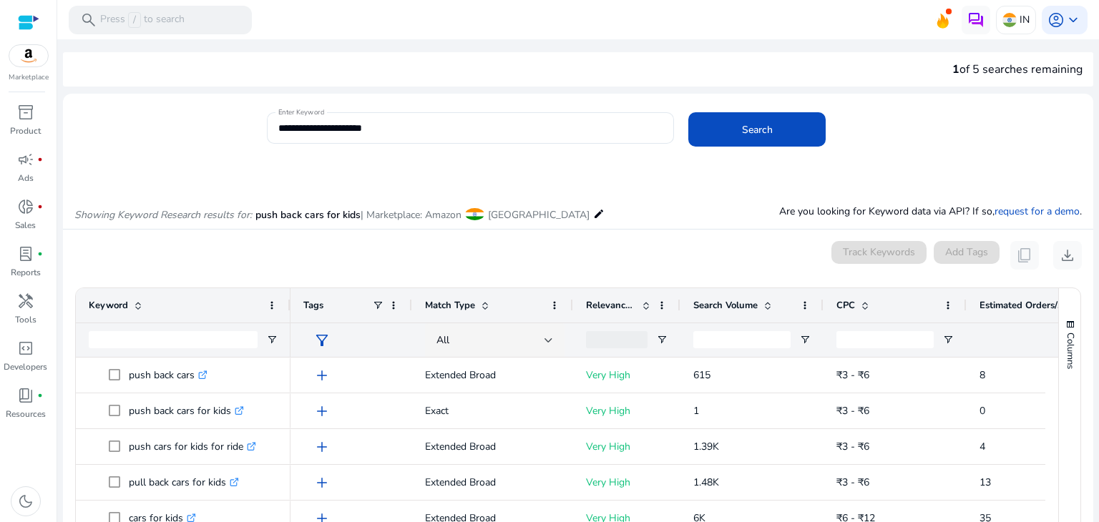
click at [722, 305] on span "Search Volume" at bounding box center [725, 305] width 64 height 13
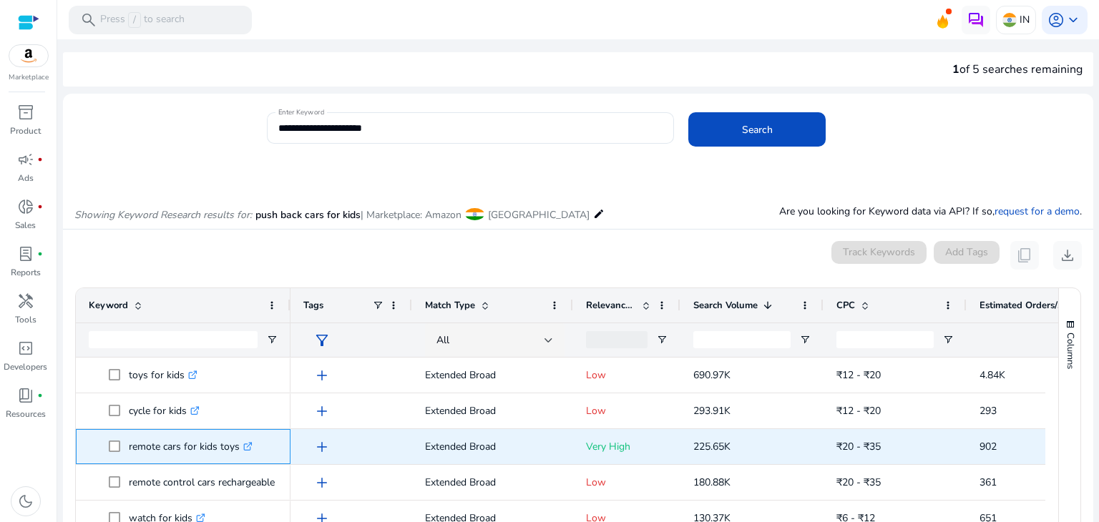
drag, startPoint x: 129, startPoint y: 447, endPoint x: 237, endPoint y: 450, distance: 108.8
click at [237, 450] on p "remote cars for kids toys .st0{fill:#2c8af8}" at bounding box center [191, 446] width 124 height 29
copy p "remote cars for kids toys"
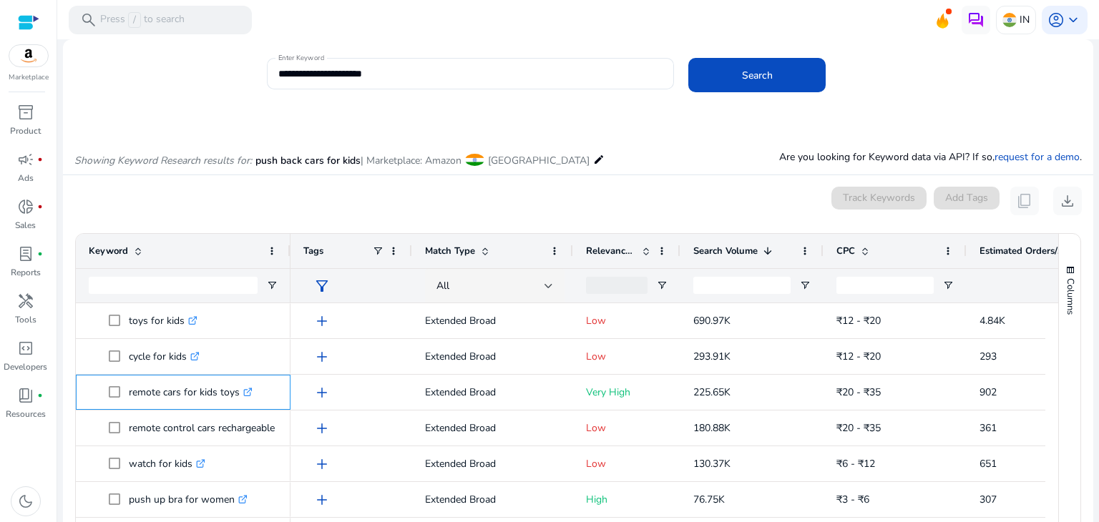
scroll to position [57, 0]
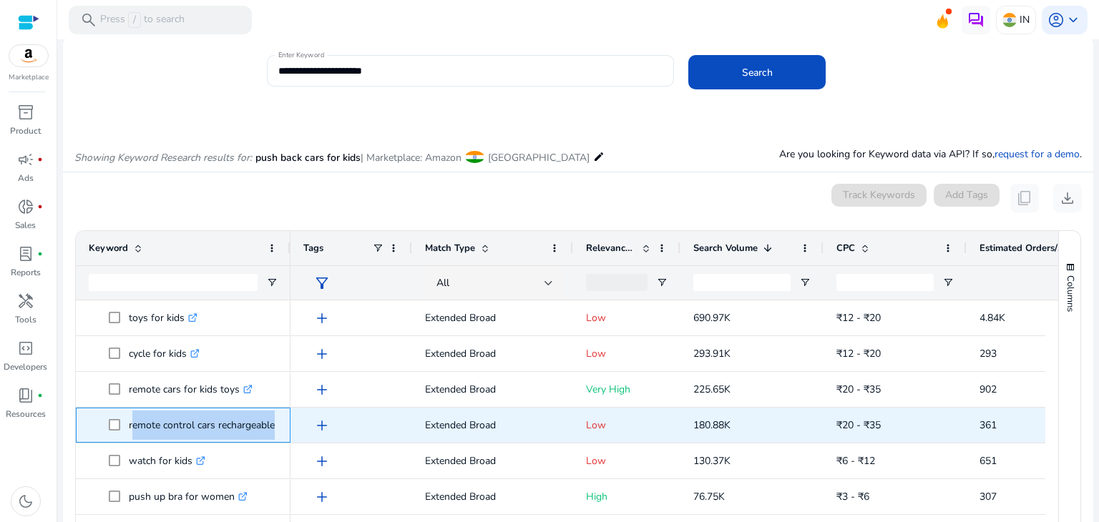
drag, startPoint x: 129, startPoint y: 424, endPoint x: 278, endPoint y: 423, distance: 148.8
click at [278, 423] on div "remote control cars rechargeable .st0{fill:#2c8af8}" at bounding box center [183, 425] width 215 height 35
copy span "remote control cars rechargeable .st0{fill:#2c8af8}"
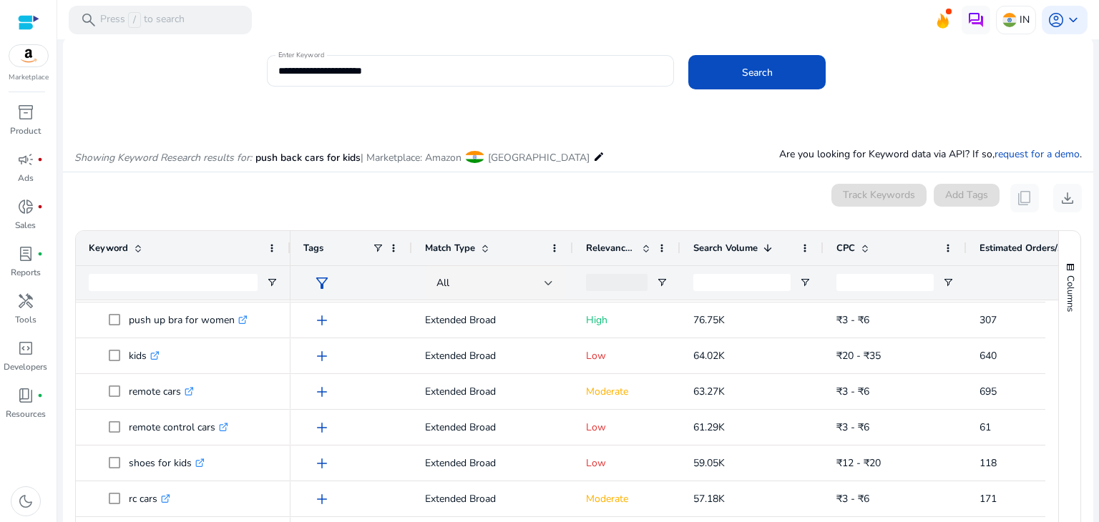
scroll to position [184, 0]
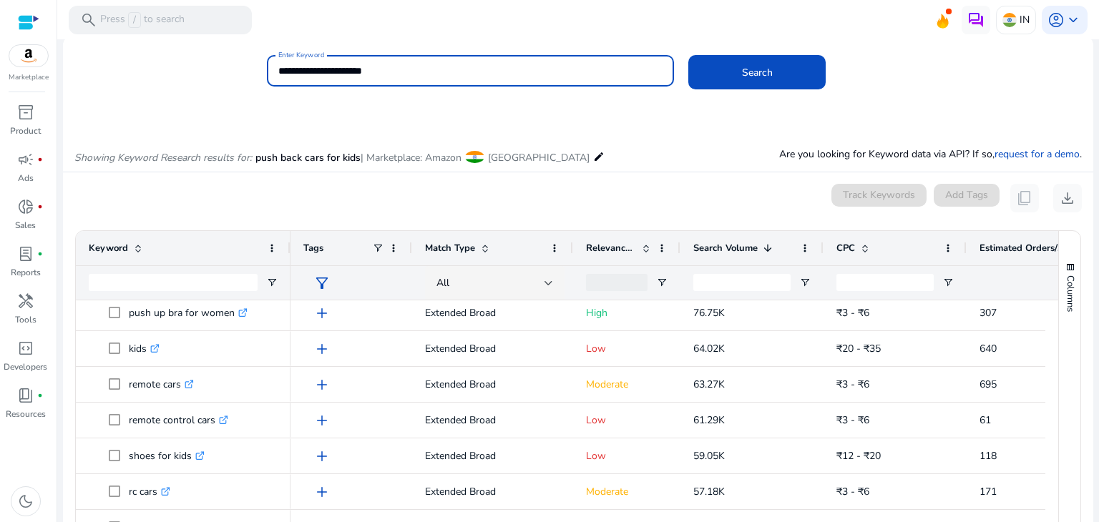
click at [383, 63] on input "**********" at bounding box center [470, 71] width 385 height 16
paste input "**********"
type input "**********"
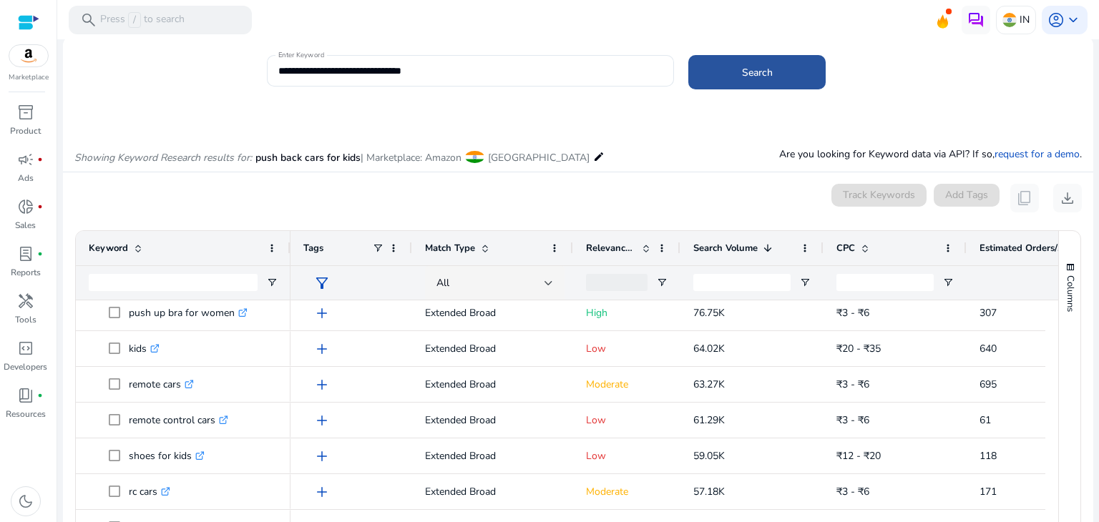
click at [727, 75] on span at bounding box center [756, 72] width 137 height 34
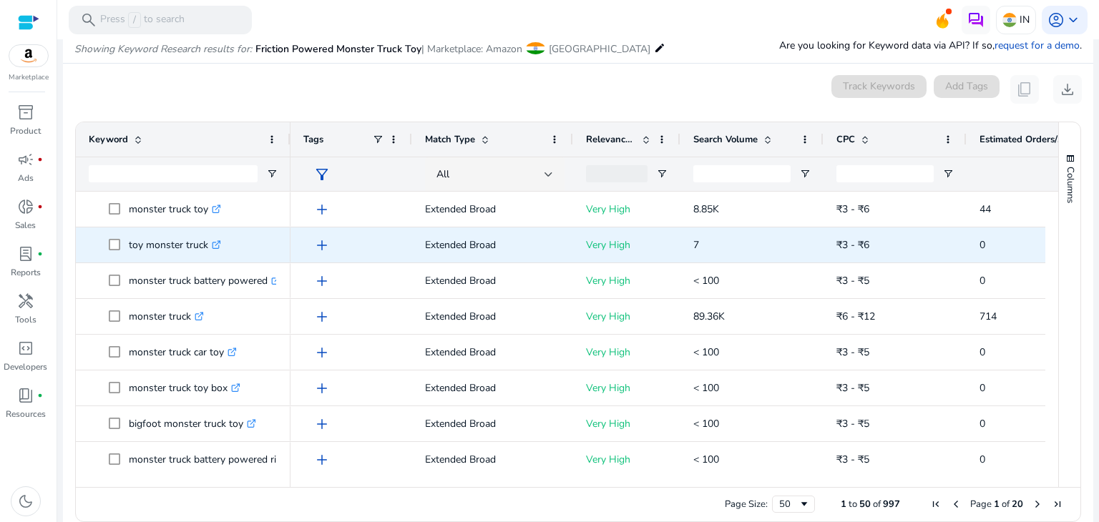
scroll to position [170, 0]
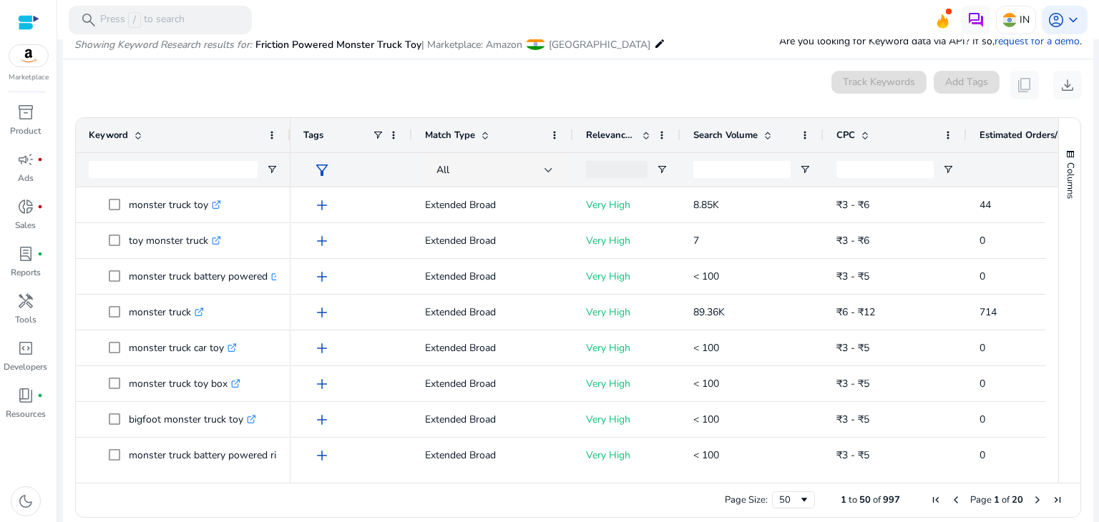
click at [735, 129] on span "Search Volume" at bounding box center [725, 135] width 64 height 13
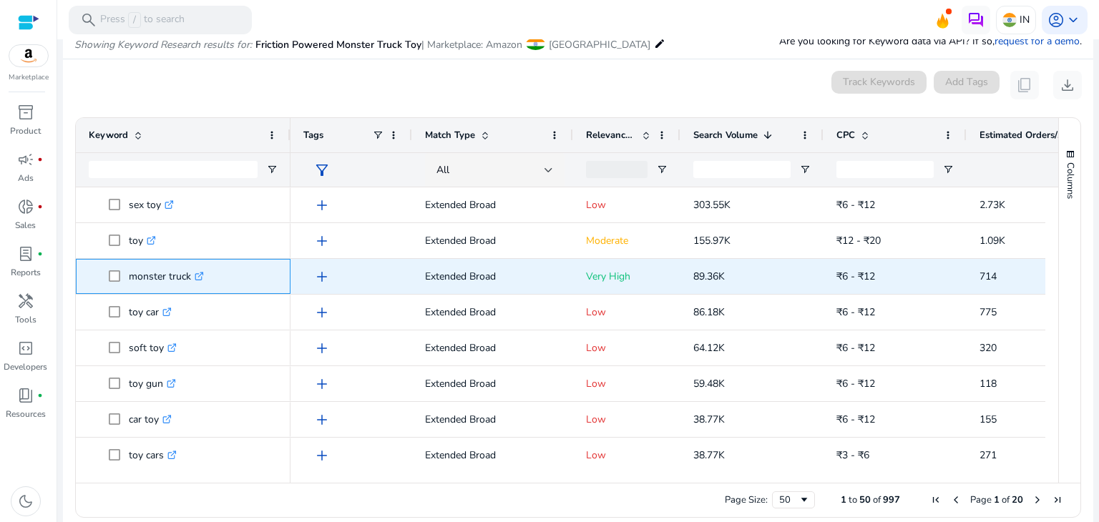
drag, startPoint x: 128, startPoint y: 278, endPoint x: 188, endPoint y: 281, distance: 60.2
click at [188, 281] on p "monster truck .st0{fill:#2c8af8}" at bounding box center [166, 276] width 75 height 29
copy p "monster truck"
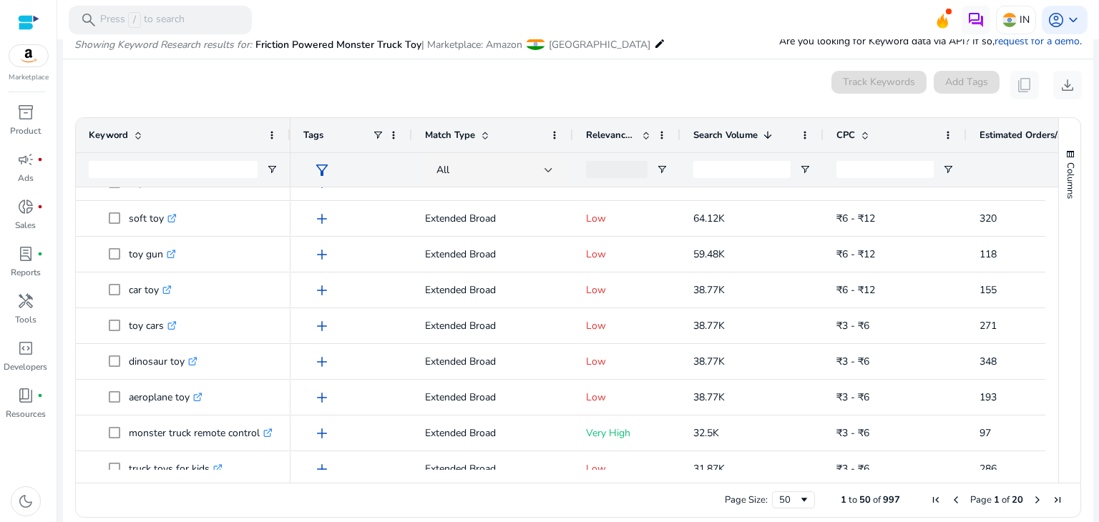
scroll to position [123, 0]
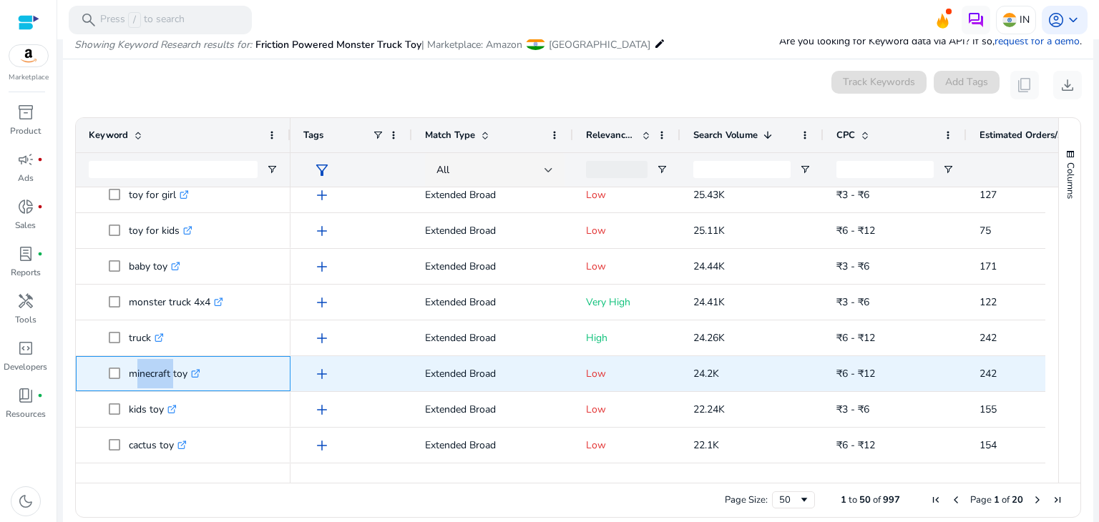
drag, startPoint x: 132, startPoint y: 376, endPoint x: 171, endPoint y: 380, distance: 39.5
click at [171, 380] on p "minecraft toy .st0{fill:#2c8af8}" at bounding box center [165, 373] width 72 height 29
copy p "minecraft"
